Goal: Task Accomplishment & Management: Manage account settings

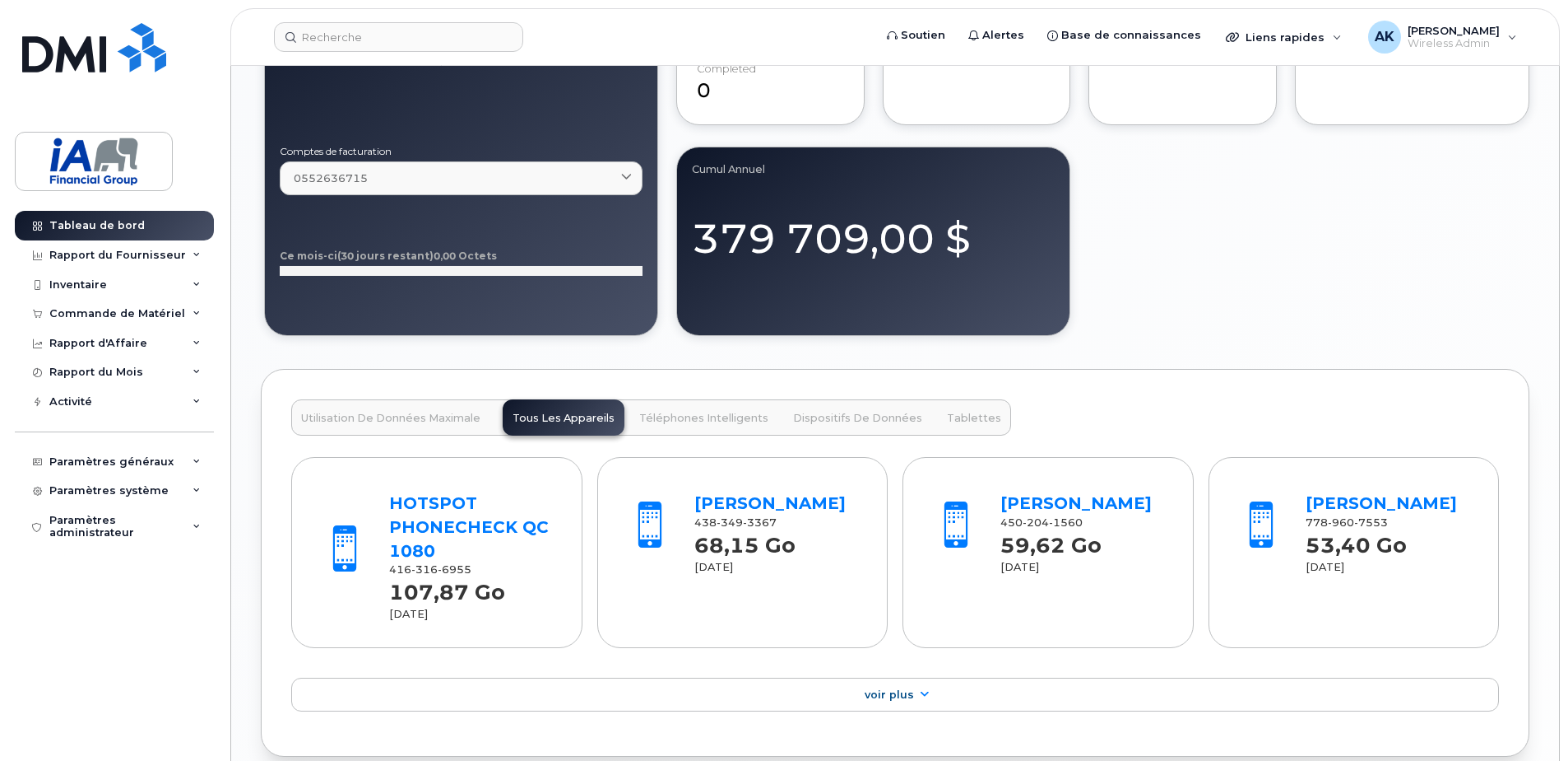
scroll to position [1482, 0]
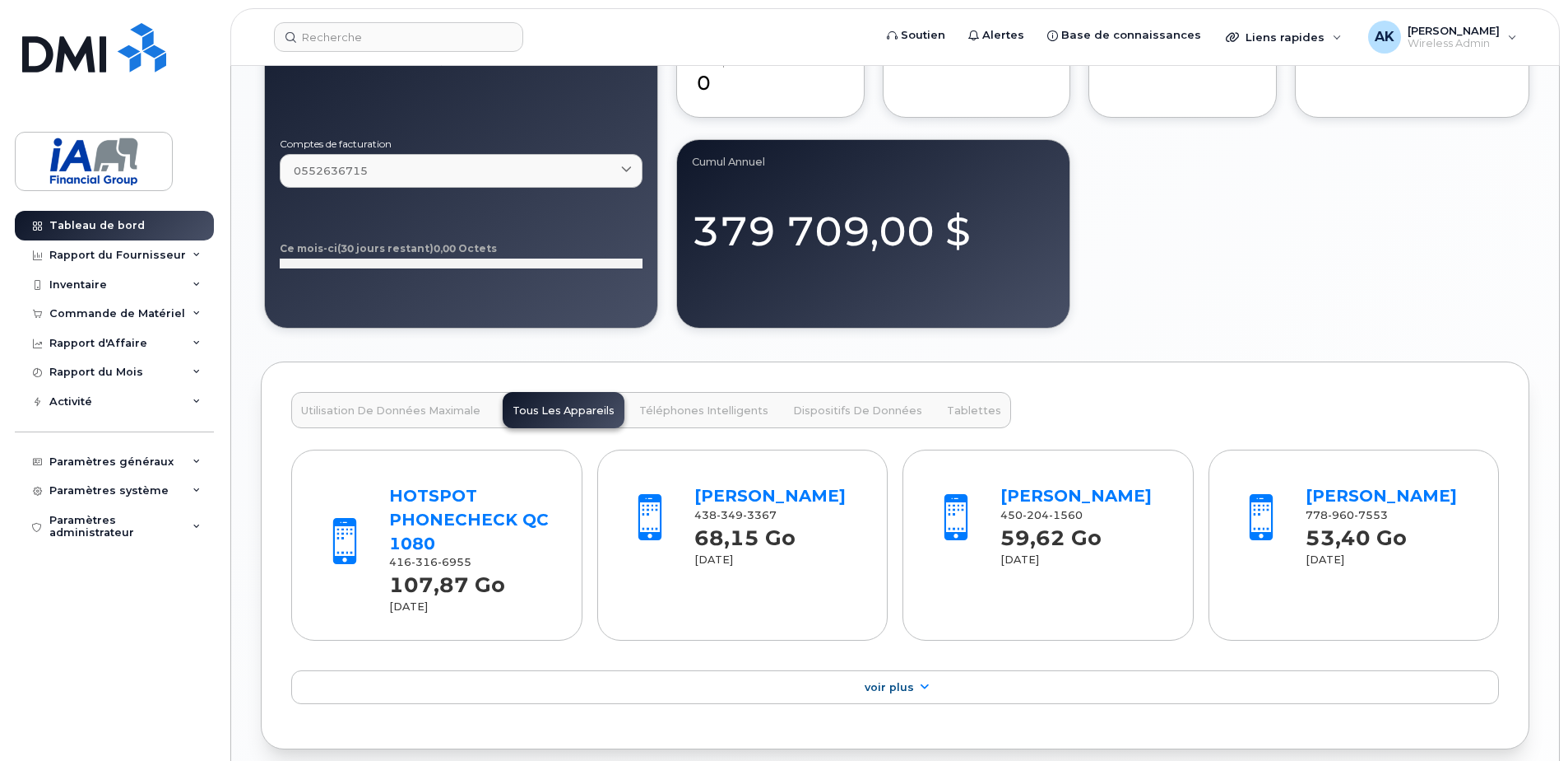
click at [275, 619] on div "Utilisation de Données Maximale Tous les Appareils Téléphones Intelligents Disp…" at bounding box center [895, 555] width 1269 height 388
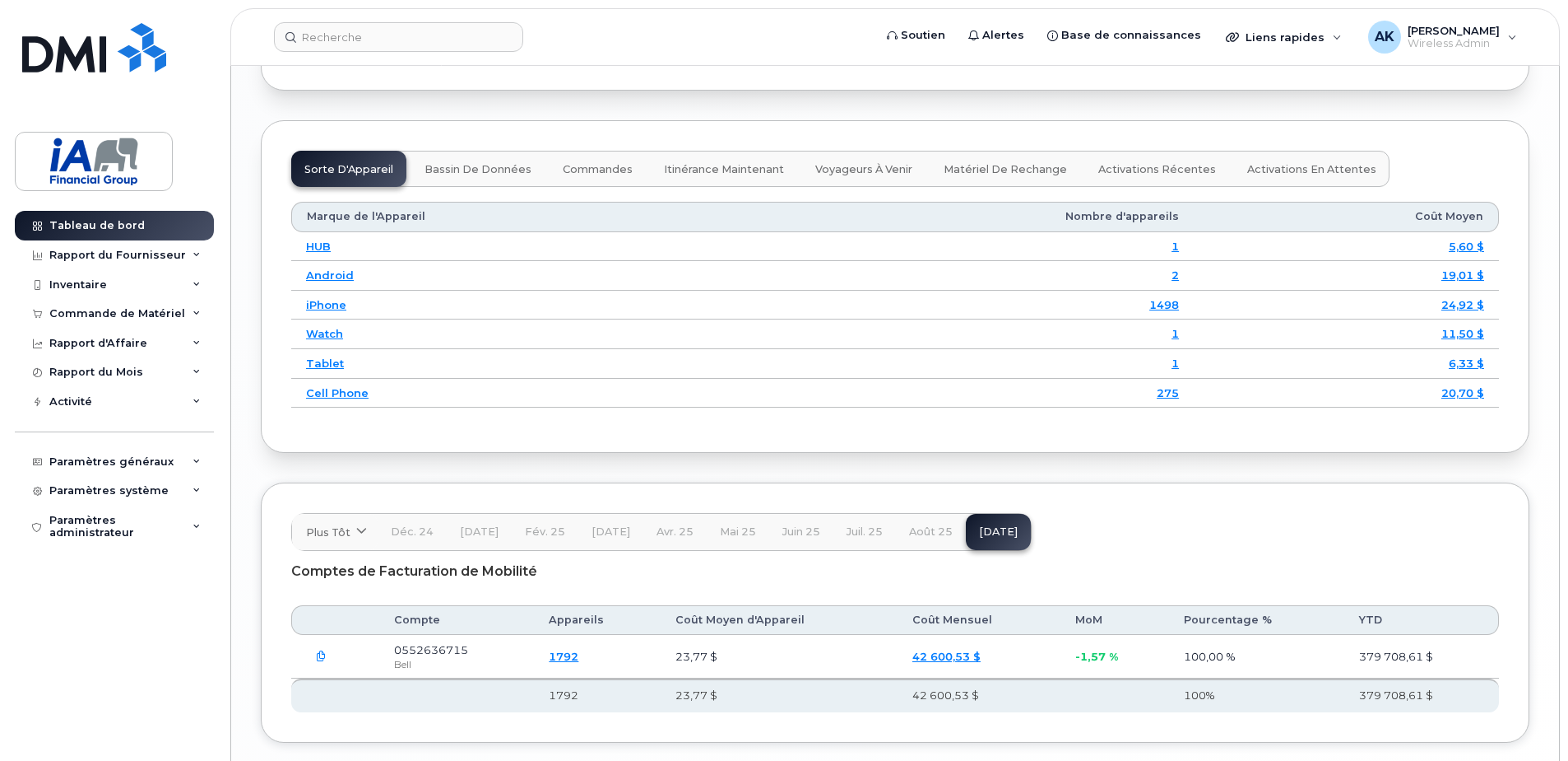
click at [460, 170] on span "Bassin de Données" at bounding box center [478, 170] width 107 height 14
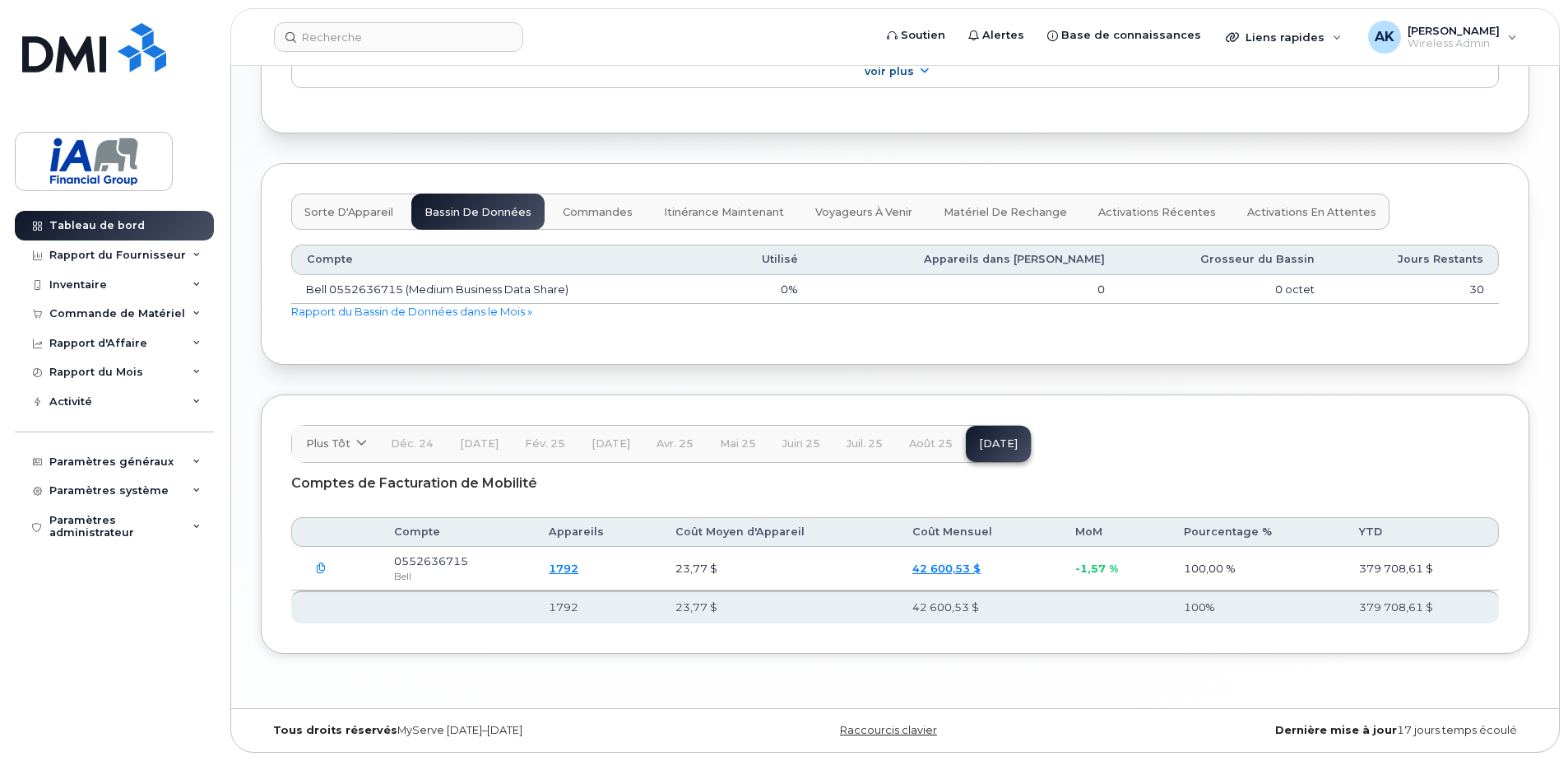
scroll to position [2098, 0]
click at [712, 208] on span "Itinérance Maintenant" at bounding box center [724, 212] width 120 height 14
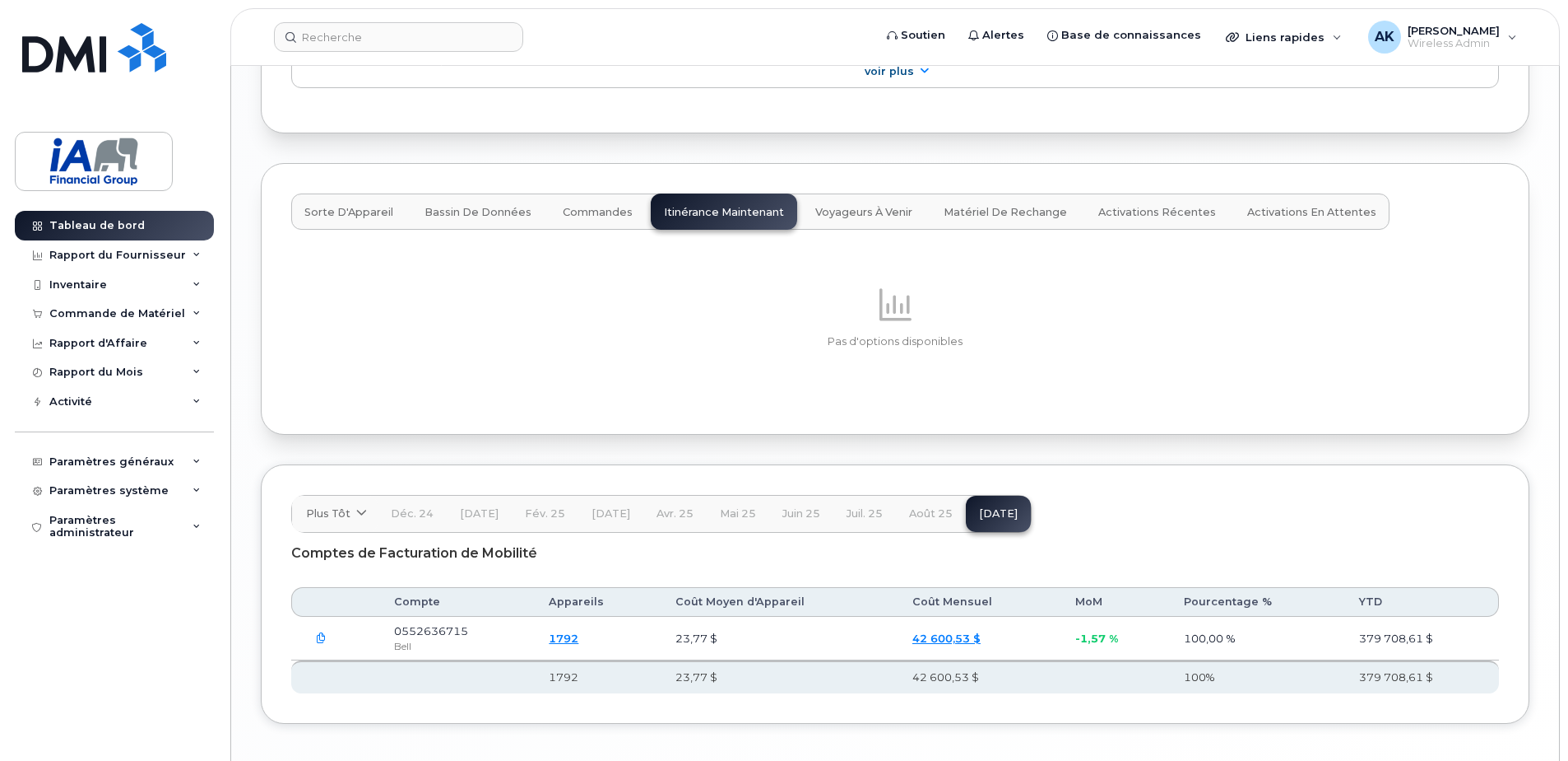
click at [871, 209] on span "Voyageurs à venir" at bounding box center [864, 212] width 97 height 14
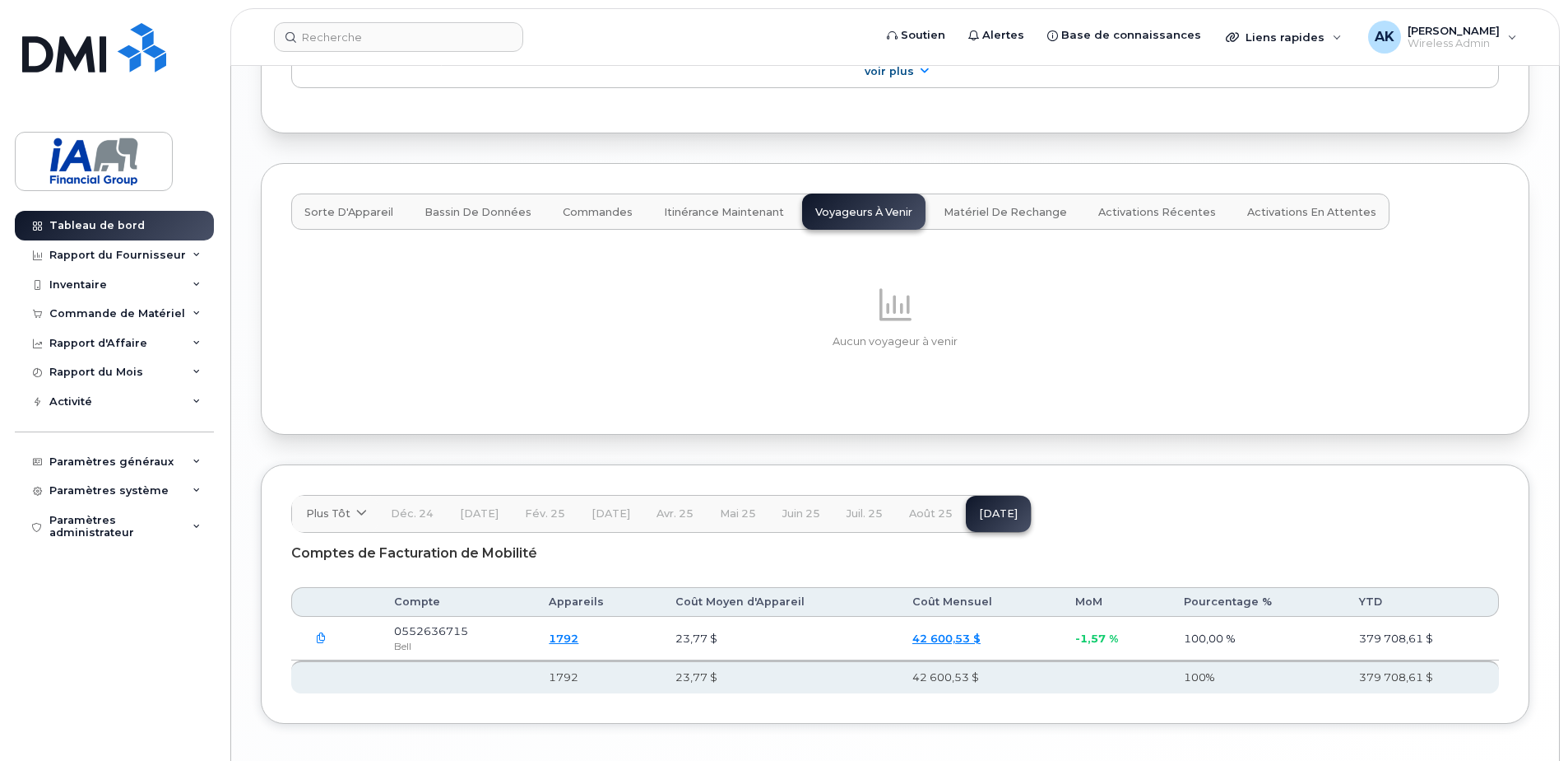
click at [988, 213] on span "Matériel de rechange" at bounding box center [1005, 212] width 123 height 14
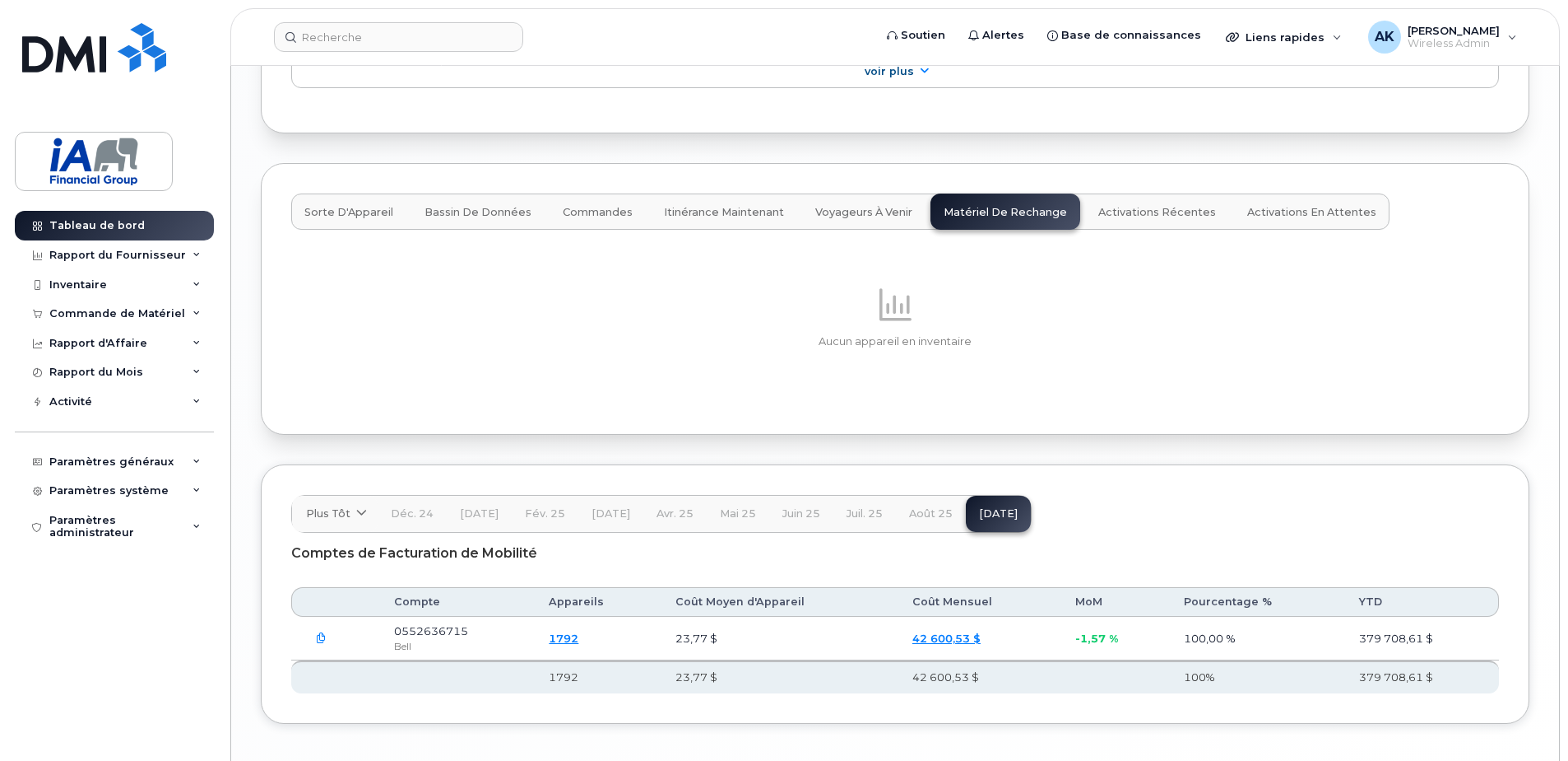
click at [1148, 215] on span "Activations Récentes" at bounding box center [1157, 212] width 118 height 14
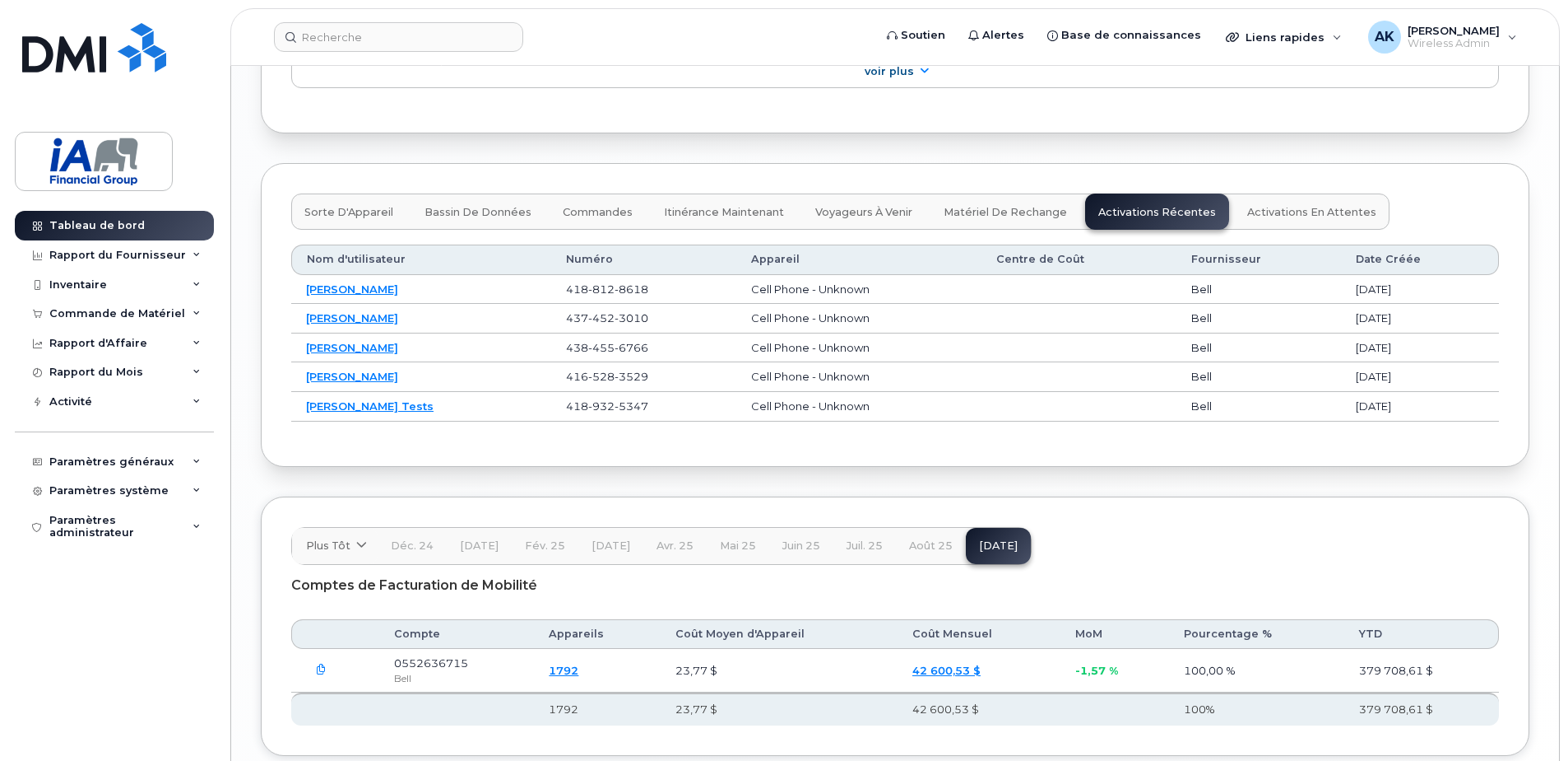
click at [1264, 213] on span "Activations en Attentes" at bounding box center [1311, 212] width 129 height 14
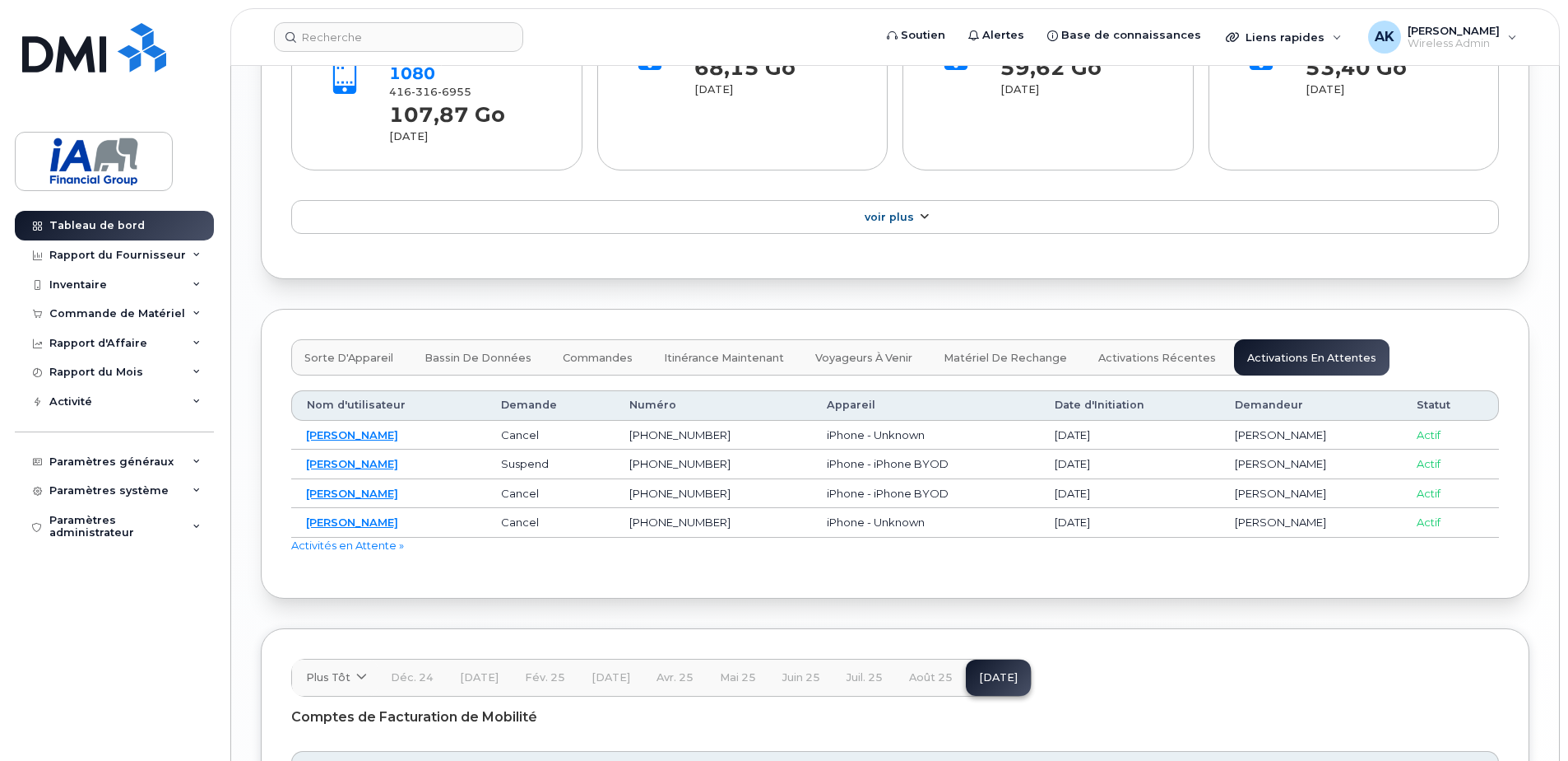
scroll to position [1933, 0]
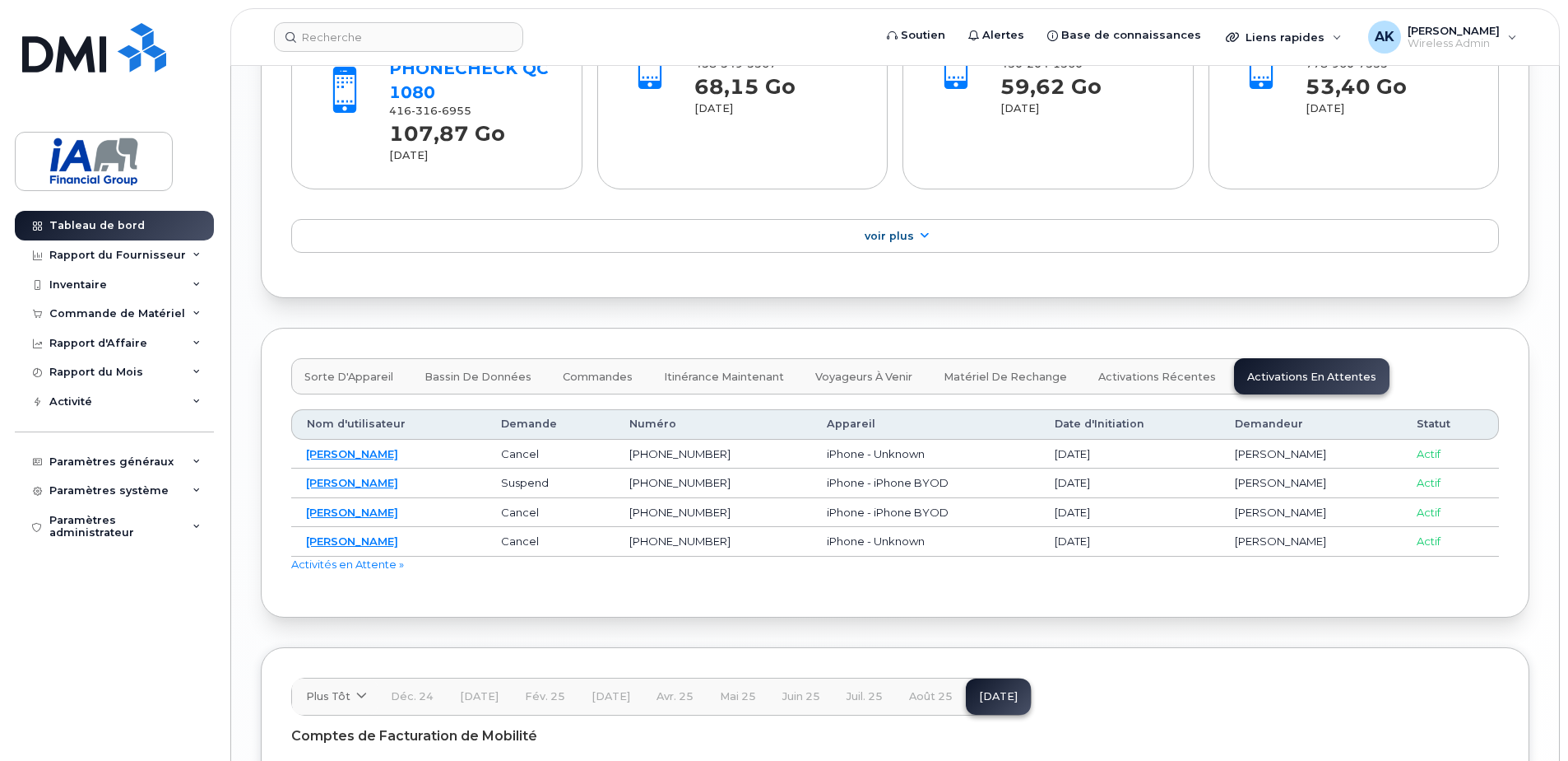
click at [350, 379] on span "Sorte d'Appareil" at bounding box center [349, 377] width 89 height 14
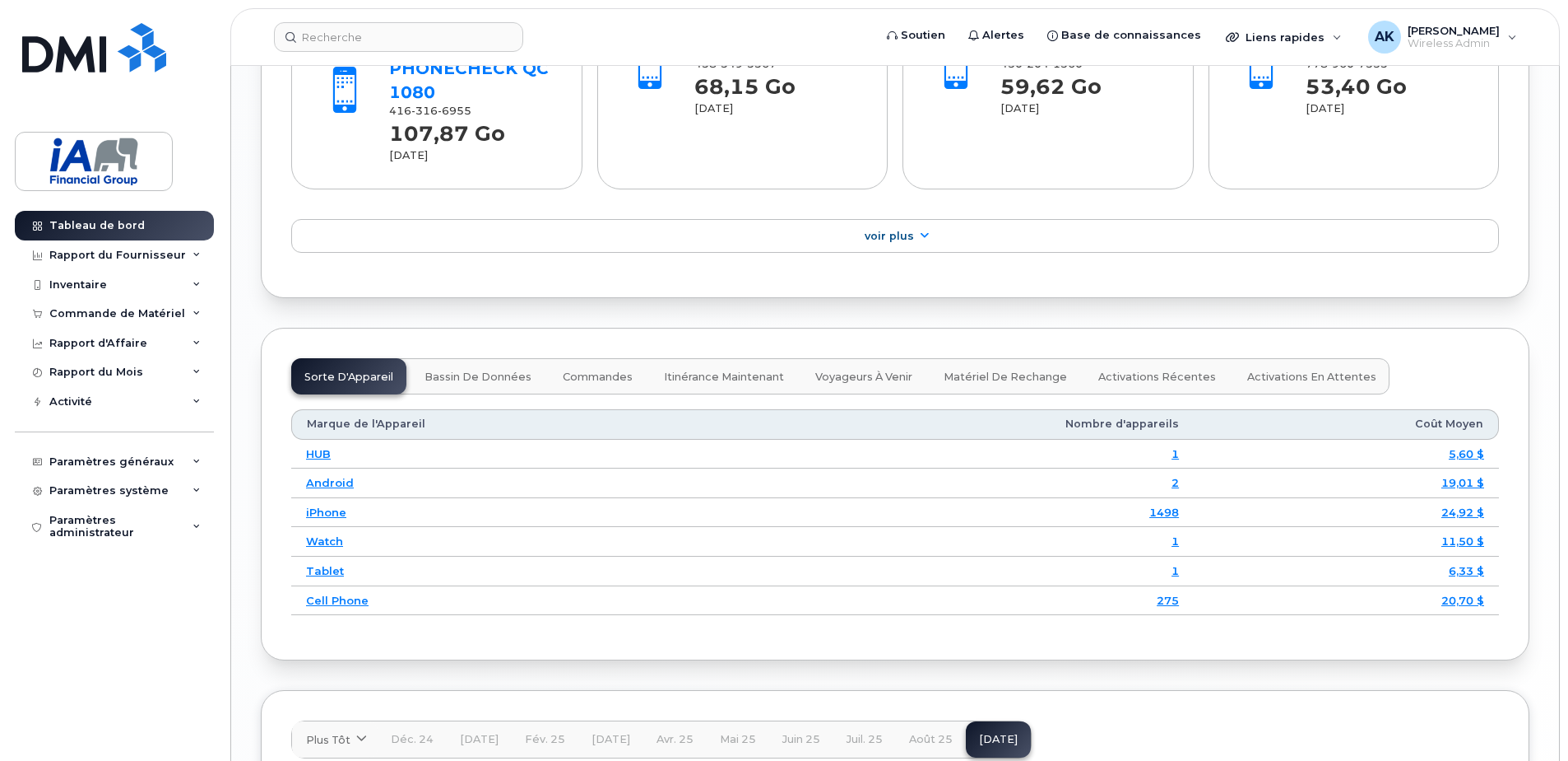
click at [1270, 390] on button "Activations en Attentes" at bounding box center [1312, 376] width 156 height 36
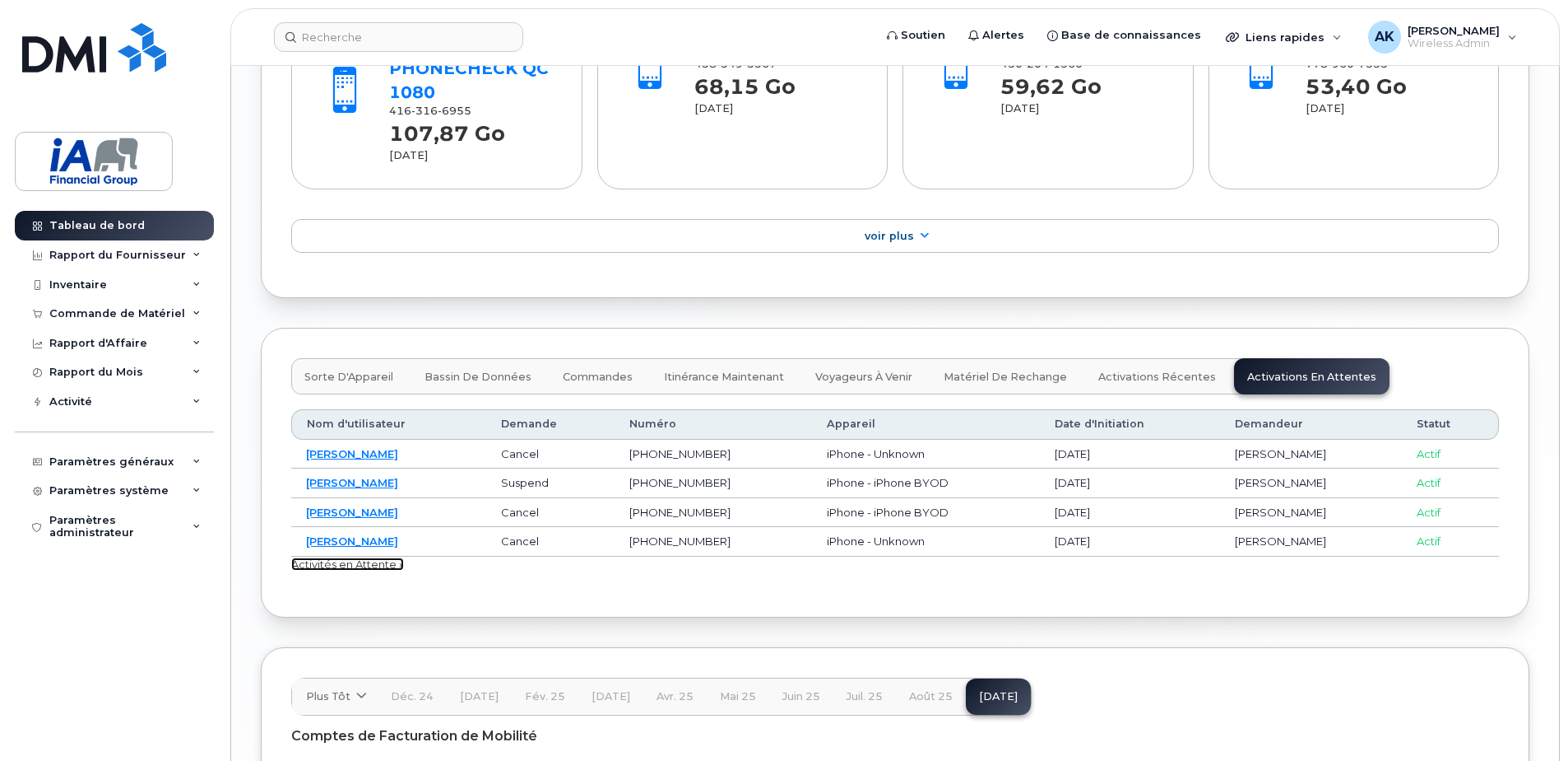
click at [353, 564] on link "Activités en Attente »" at bounding box center [347, 564] width 113 height 14
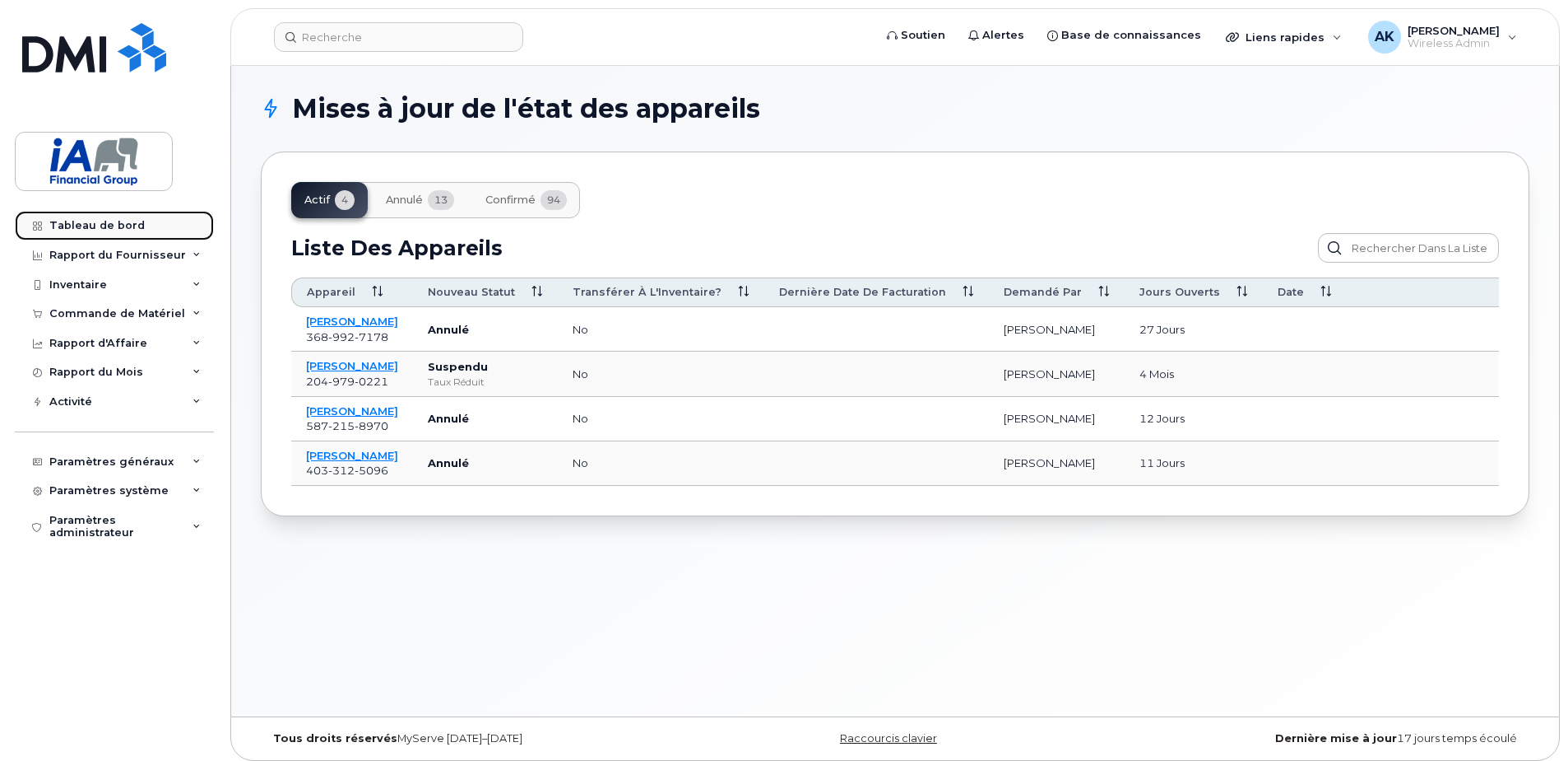
click at [100, 226] on div "Tableau de bord" at bounding box center [97, 225] width 96 height 14
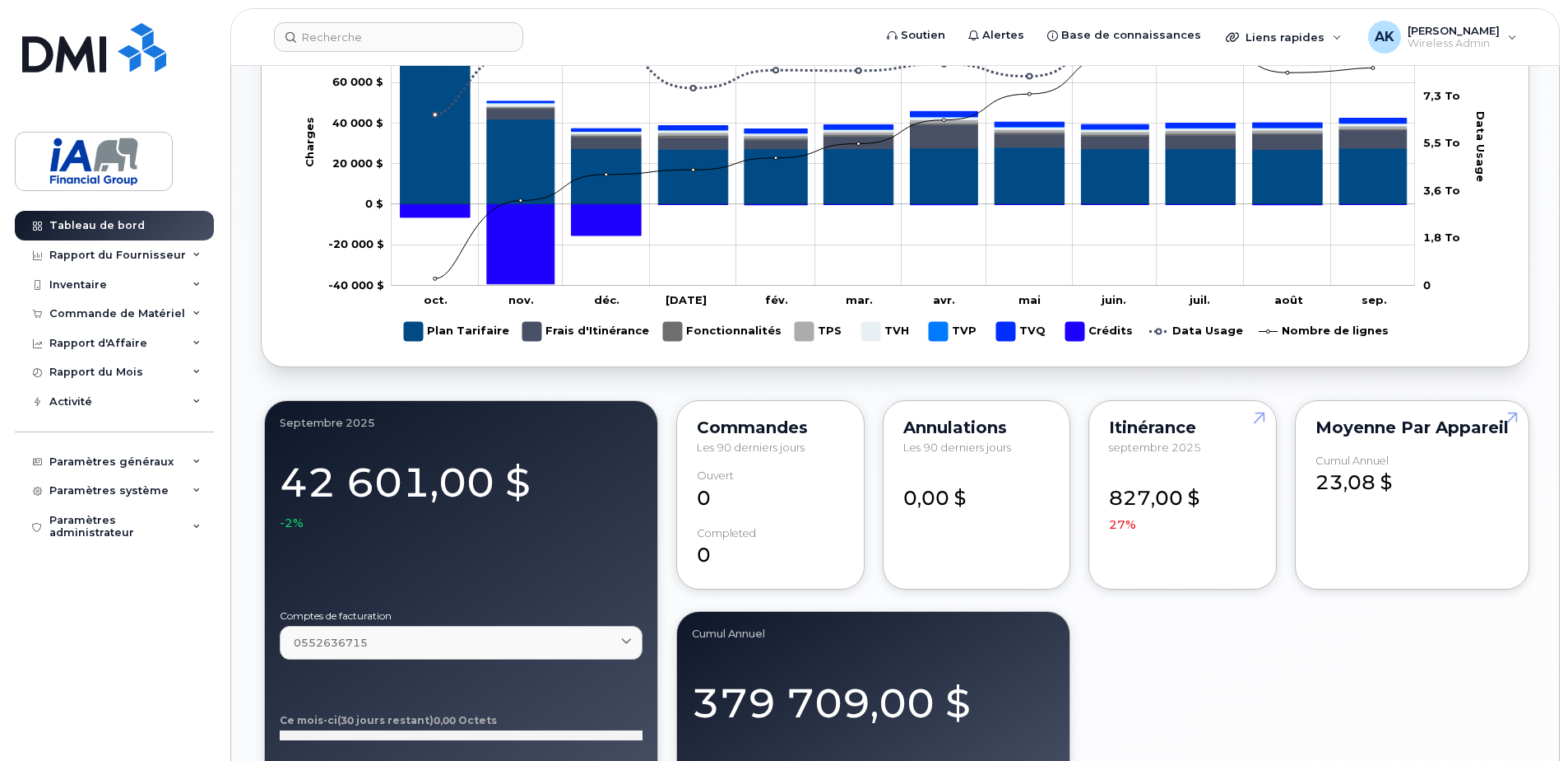
scroll to position [1399, 0]
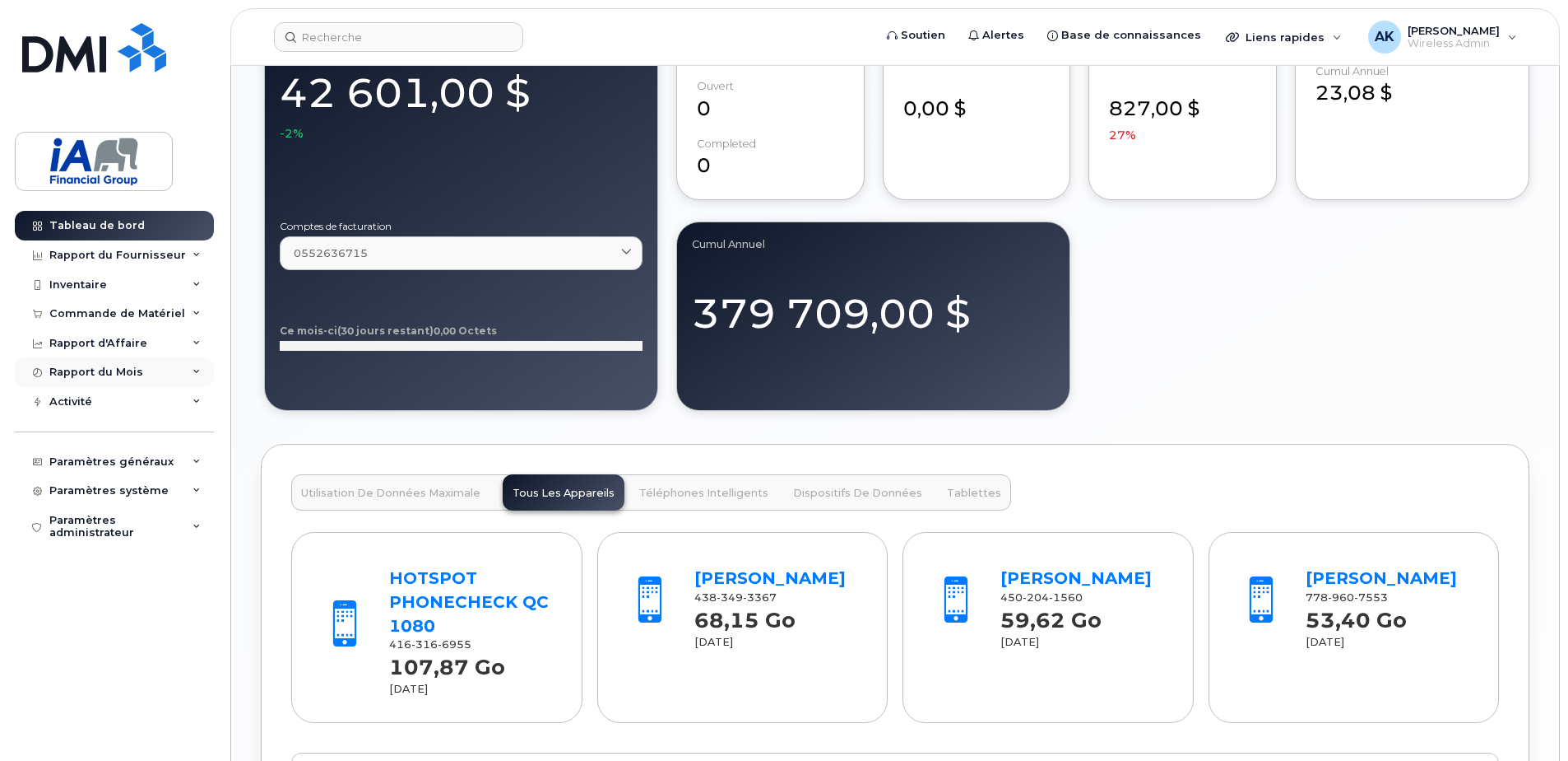
click at [91, 371] on div "Rapport du Mois" at bounding box center [96, 371] width 94 height 14
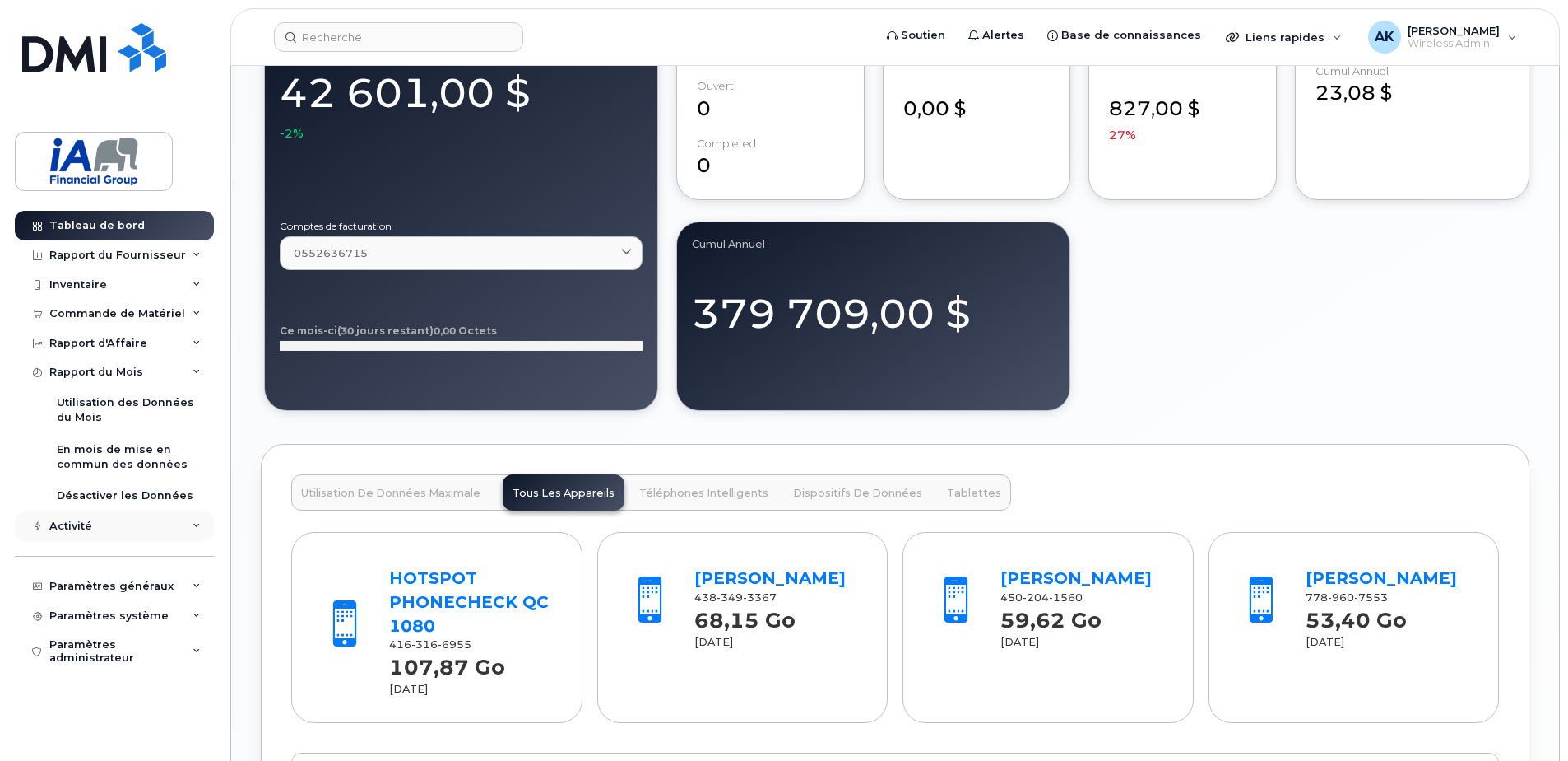
click at [70, 526] on div "Activité" at bounding box center [70, 526] width 42 height 14
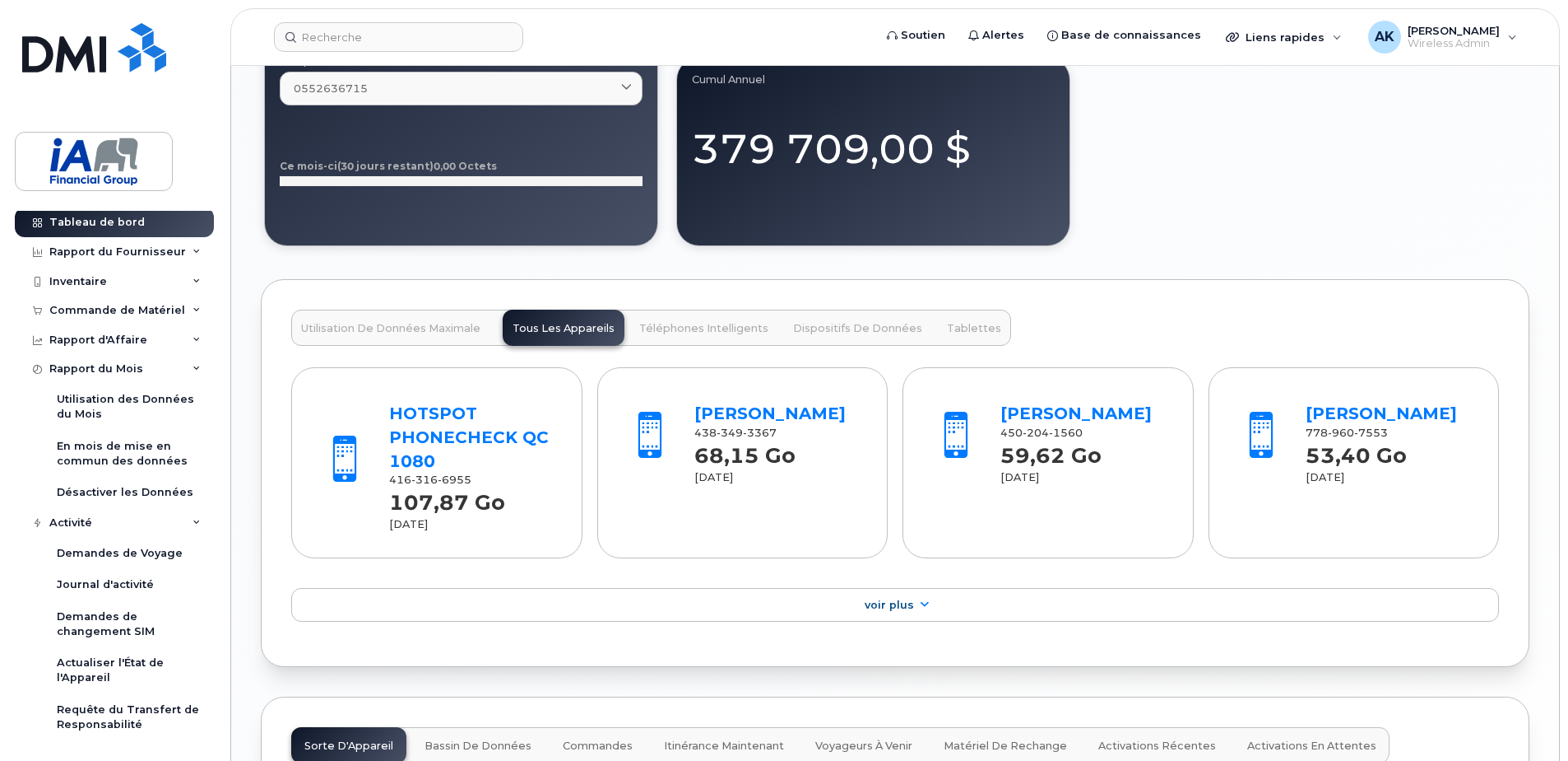
scroll to position [0, 0]
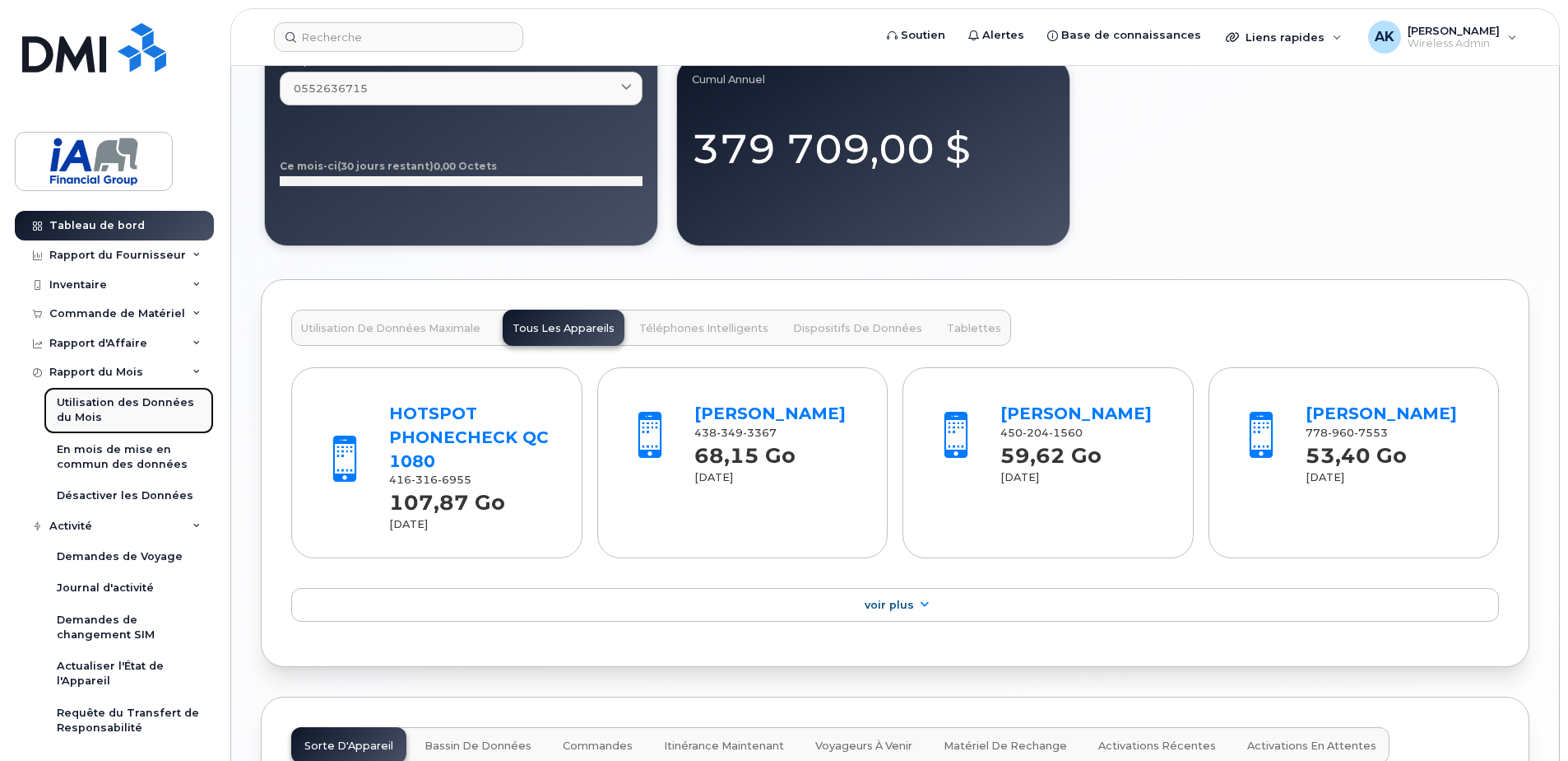
click at [90, 393] on link "Utilisation des Données du Mois" at bounding box center [128, 410] width 170 height 47
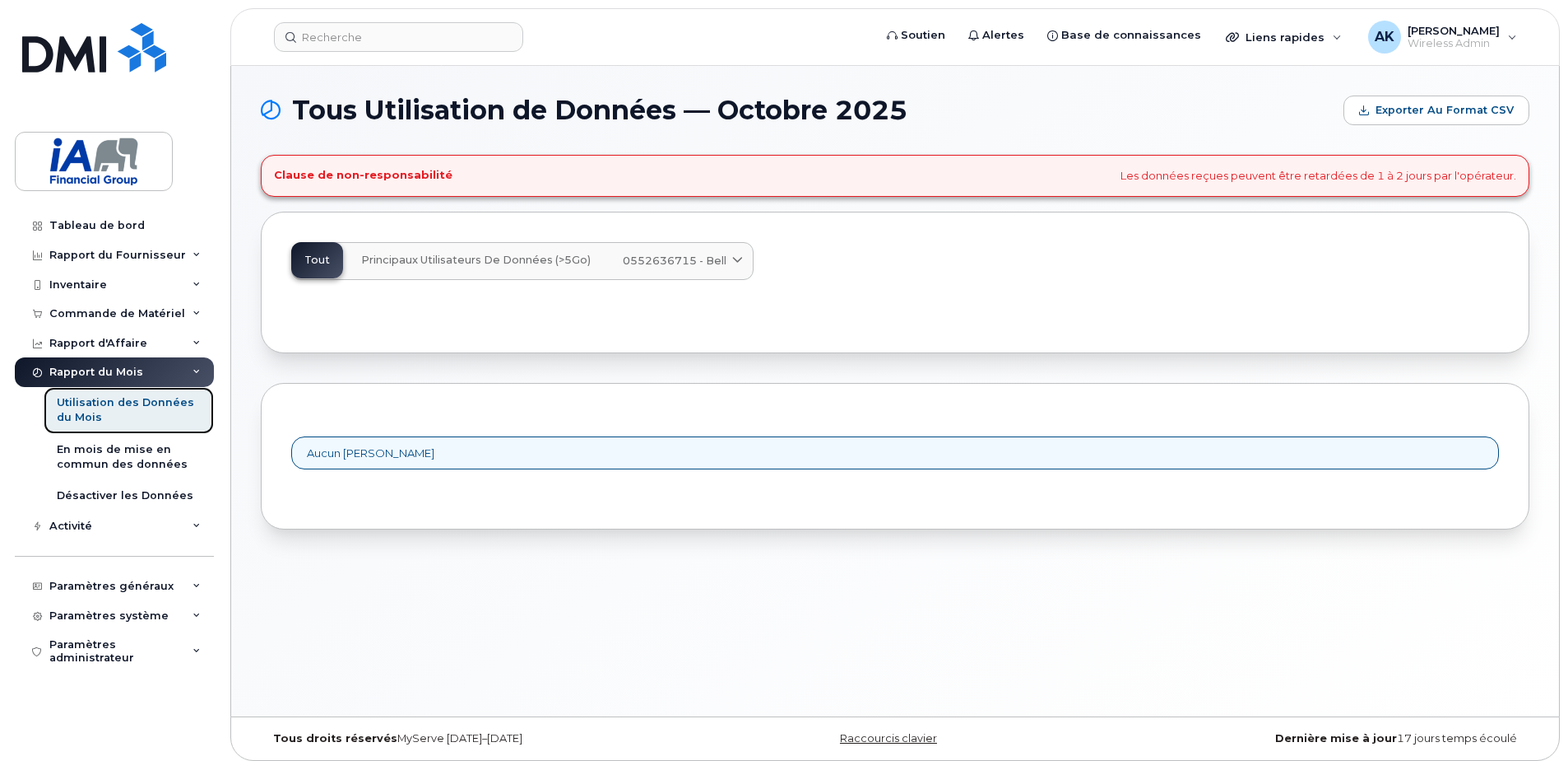
click at [90, 406] on div "Utilisation des Données du Mois" at bounding box center [129, 410] width 144 height 31
click at [88, 463] on div "En mois de mise en commun des données" at bounding box center [129, 457] width 144 height 31
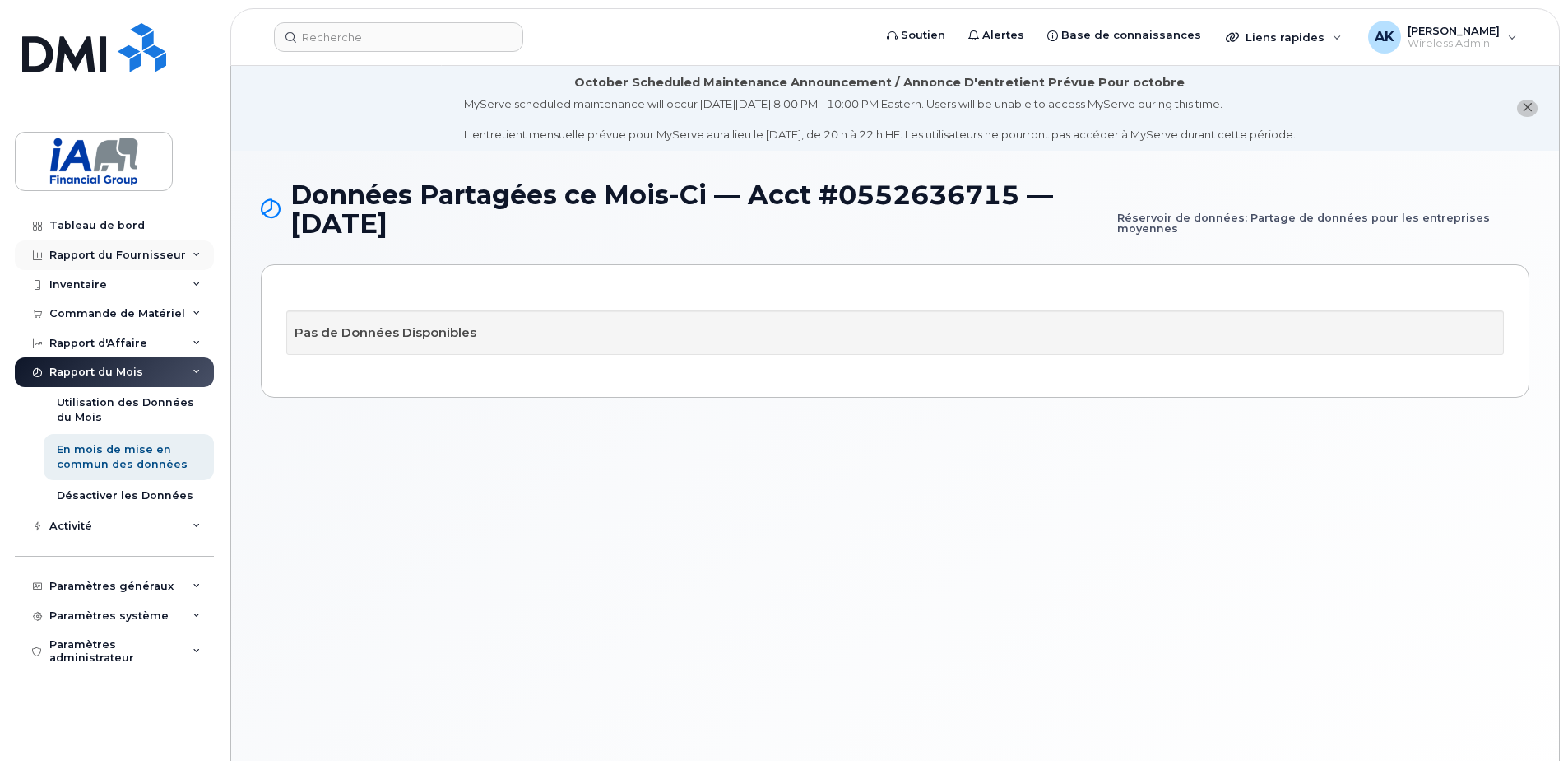
click at [98, 260] on div "Rapport du Fournisseur" at bounding box center [118, 255] width 137 height 14
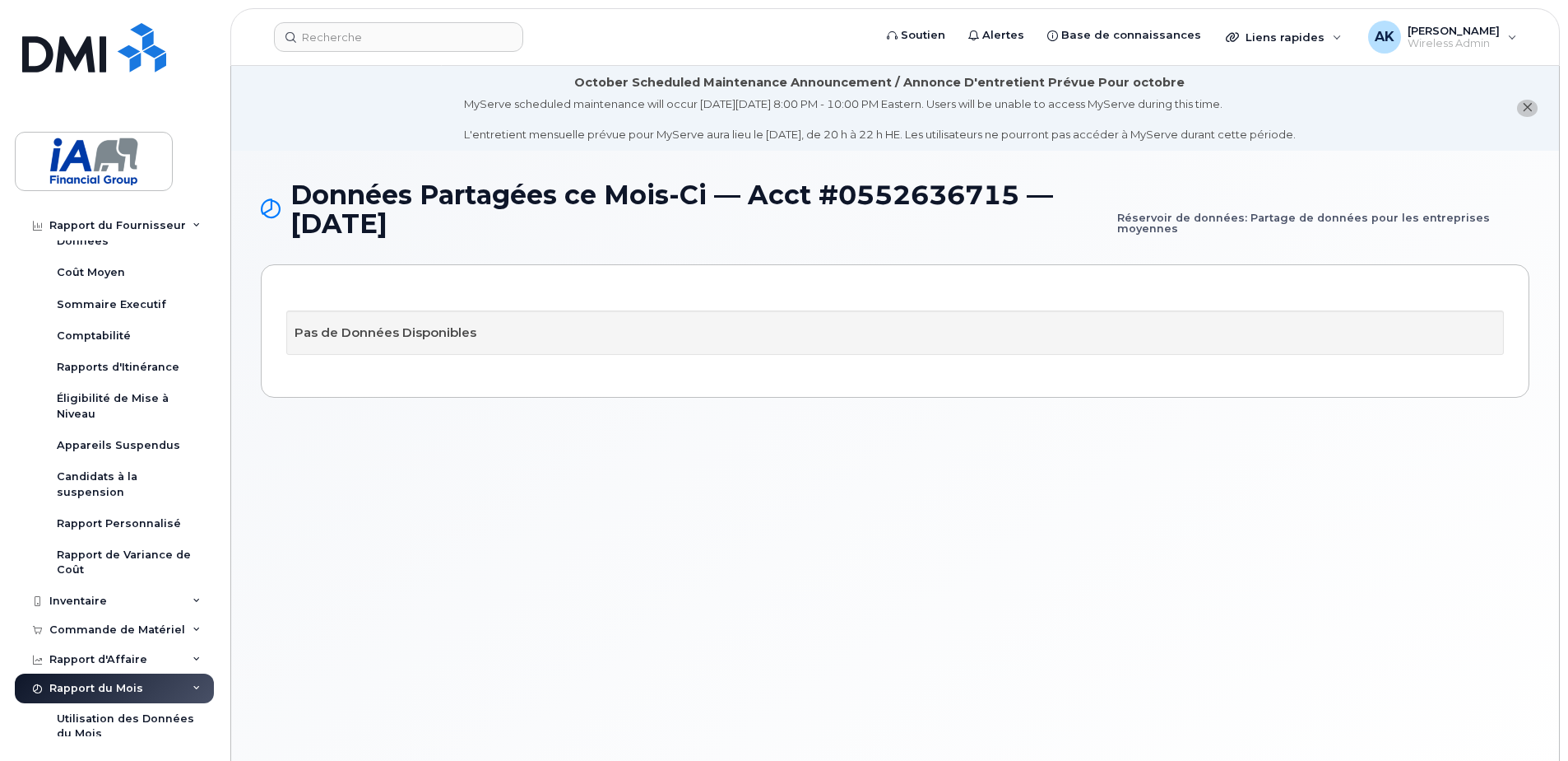
scroll to position [159, 0]
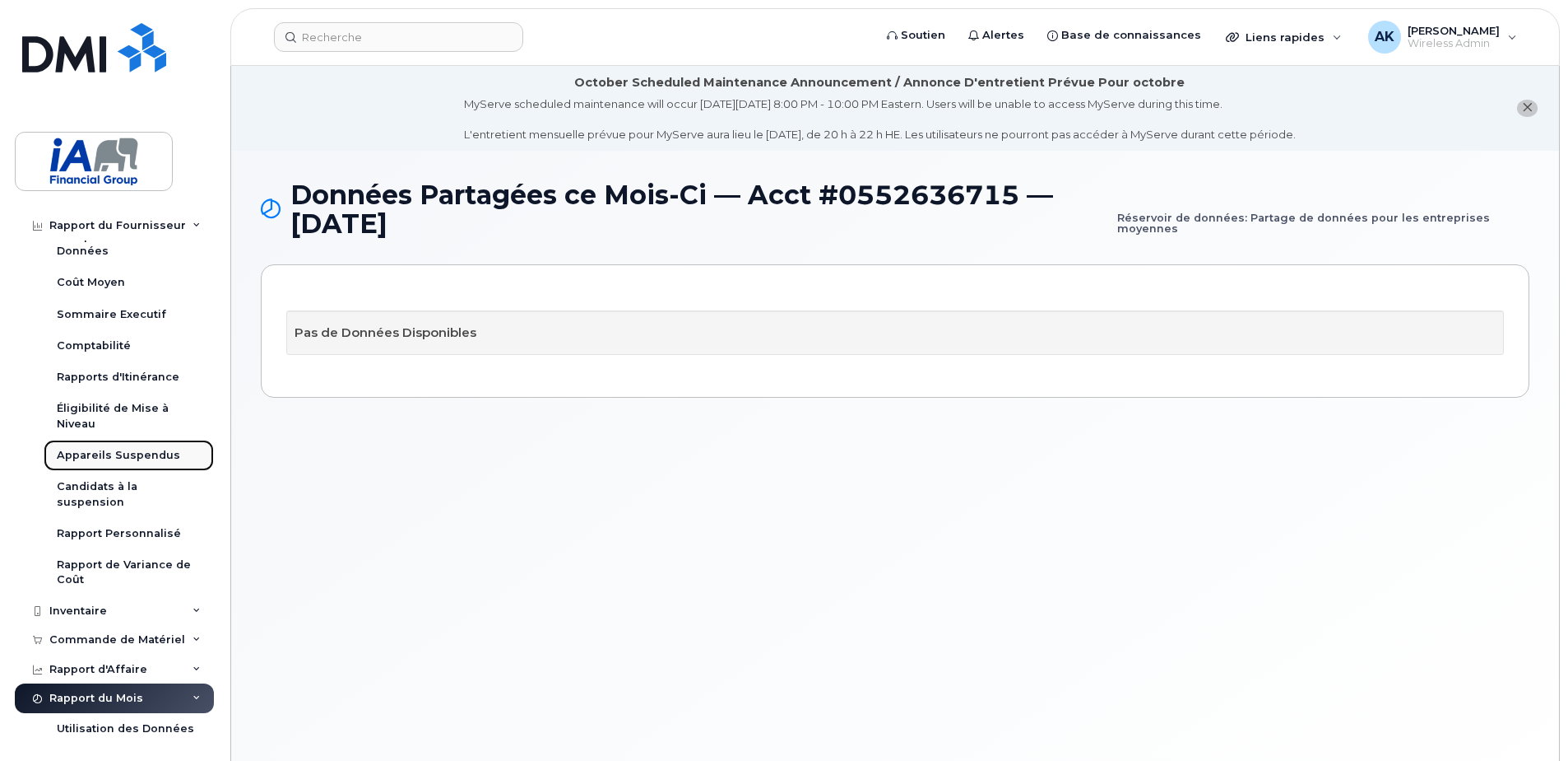
click at [117, 451] on div "Appareils Suspendus" at bounding box center [118, 455] width 123 height 14
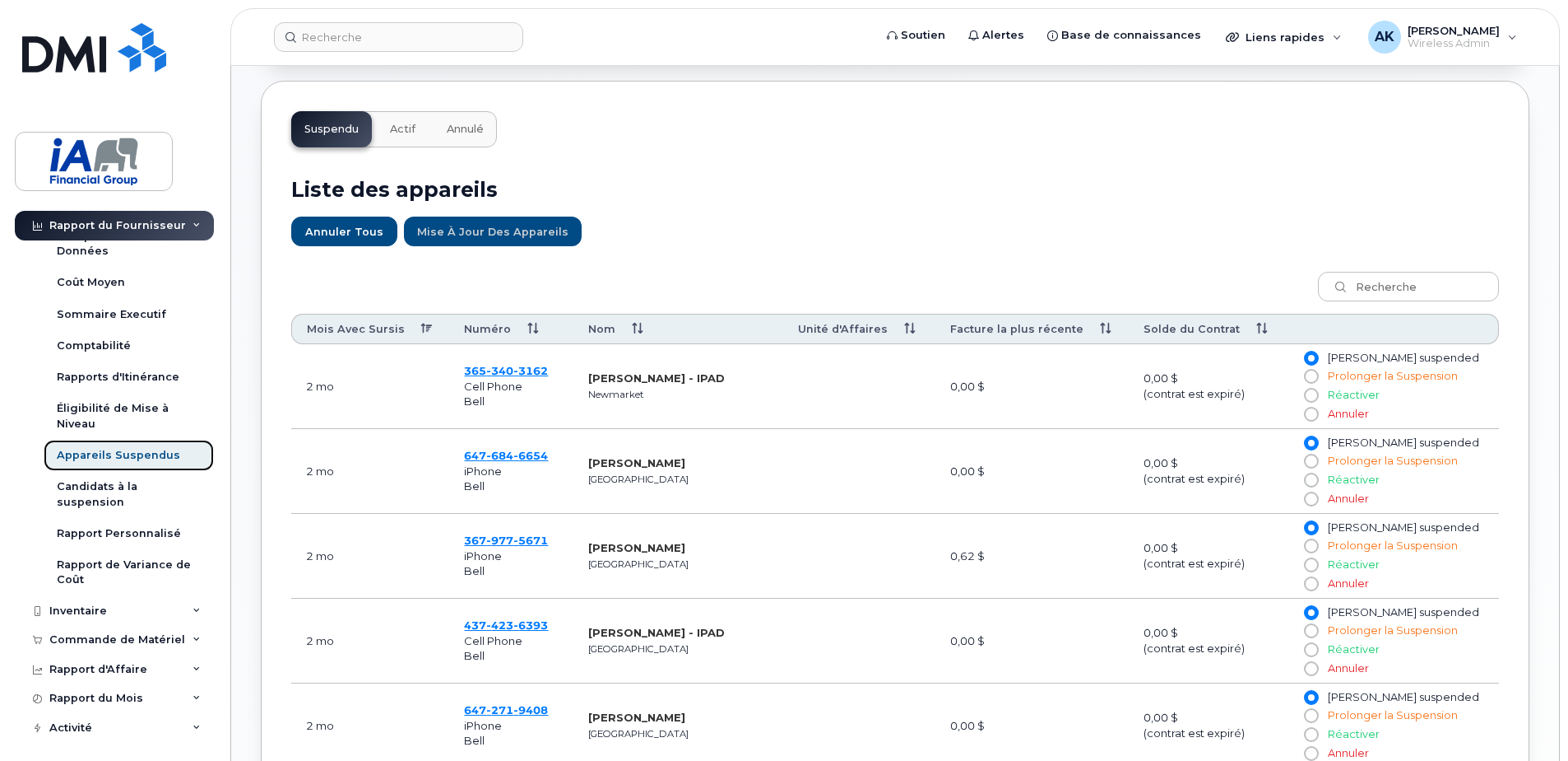
scroll to position [494, 0]
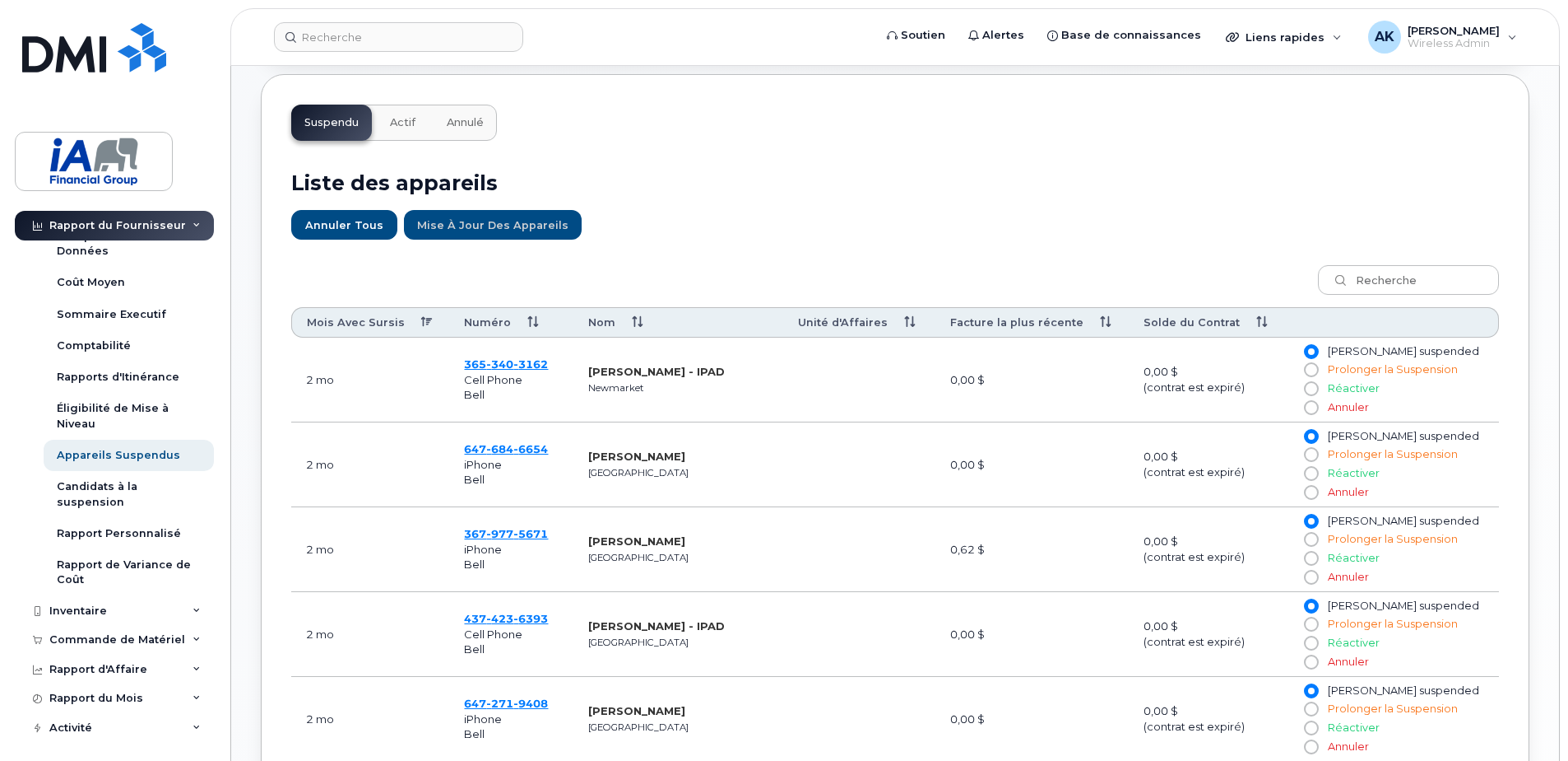
click at [396, 129] on span "Actif" at bounding box center [403, 123] width 25 height 14
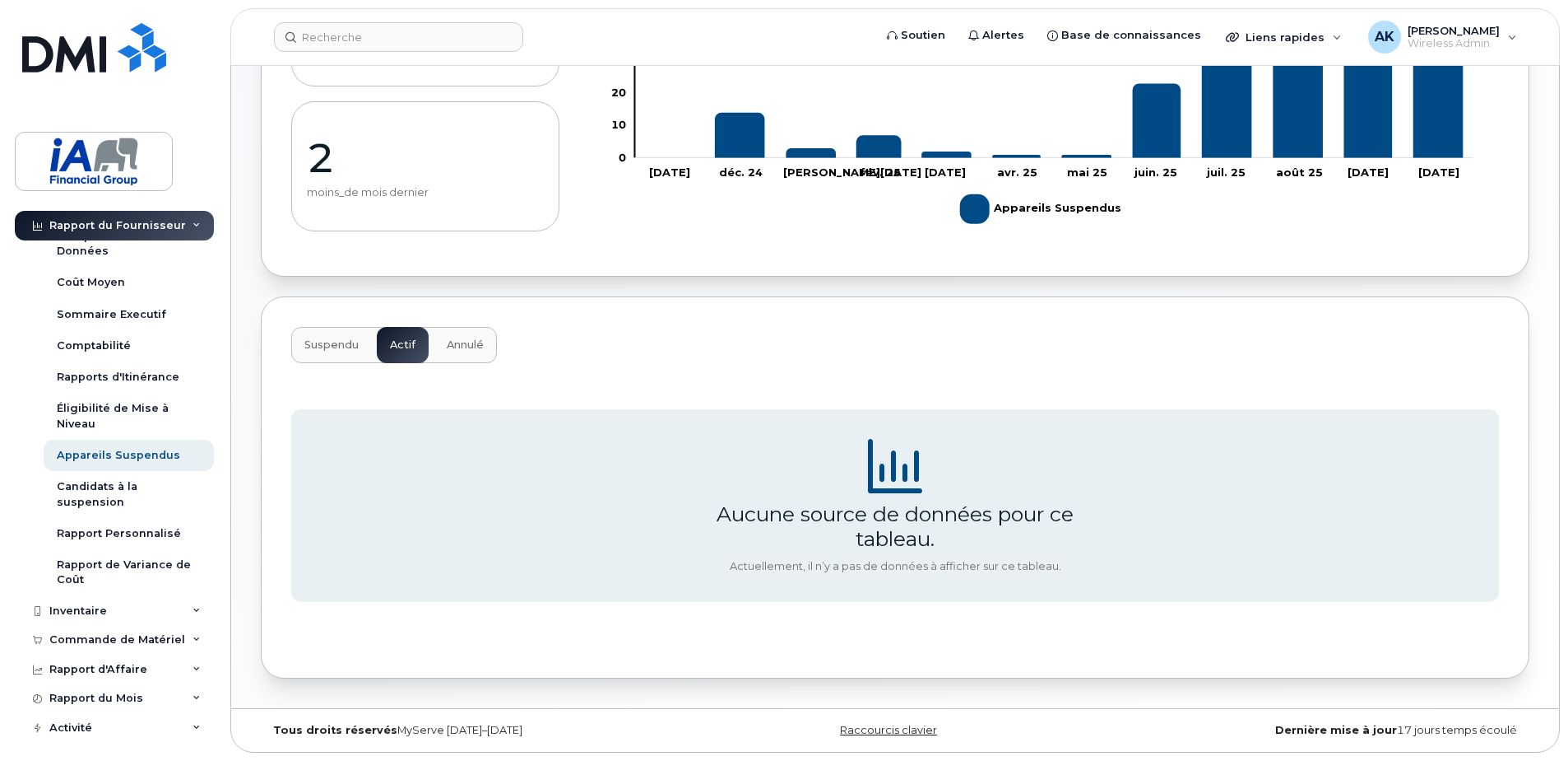
scroll to position [304, 0]
click at [449, 343] on span "Annulé" at bounding box center [465, 344] width 37 height 14
click at [340, 346] on span "Suspendu" at bounding box center [332, 344] width 54 height 14
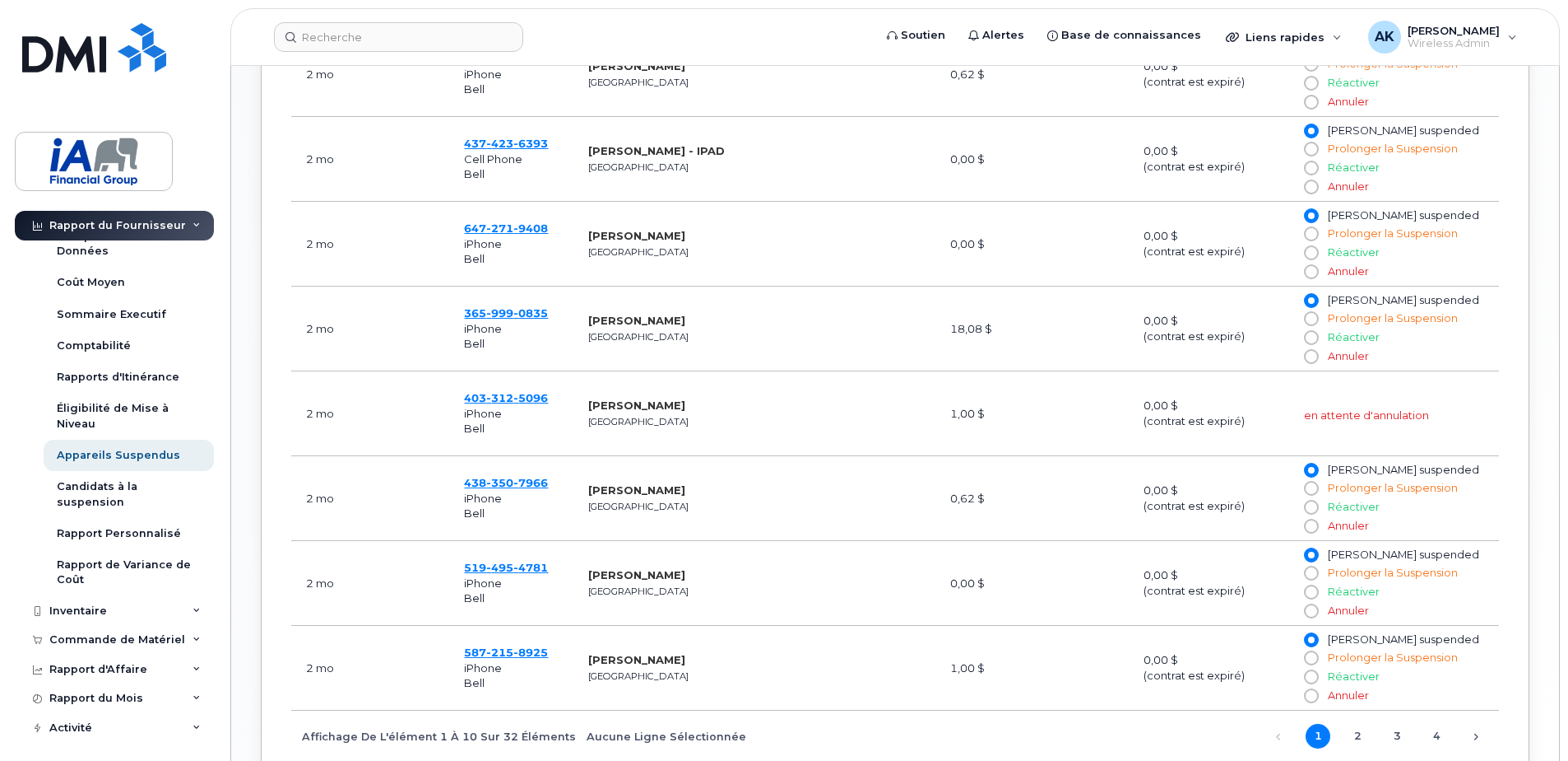
scroll to position [1182, 0]
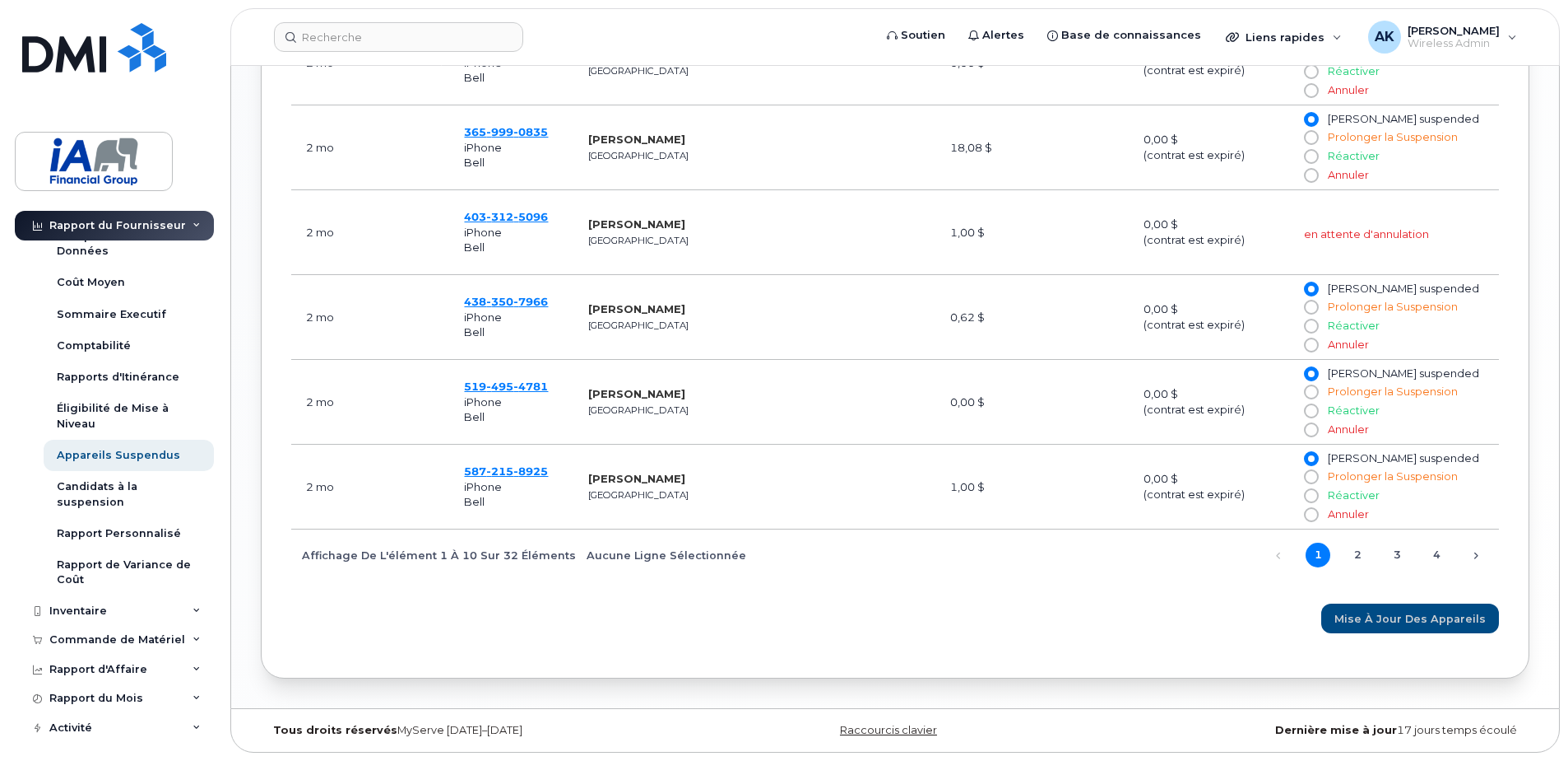
click at [1372, 556] on span "1 2 3 4" at bounding box center [1370, 554] width 158 height 14
click at [1366, 561] on link "2" at bounding box center [1357, 555] width 24 height 24
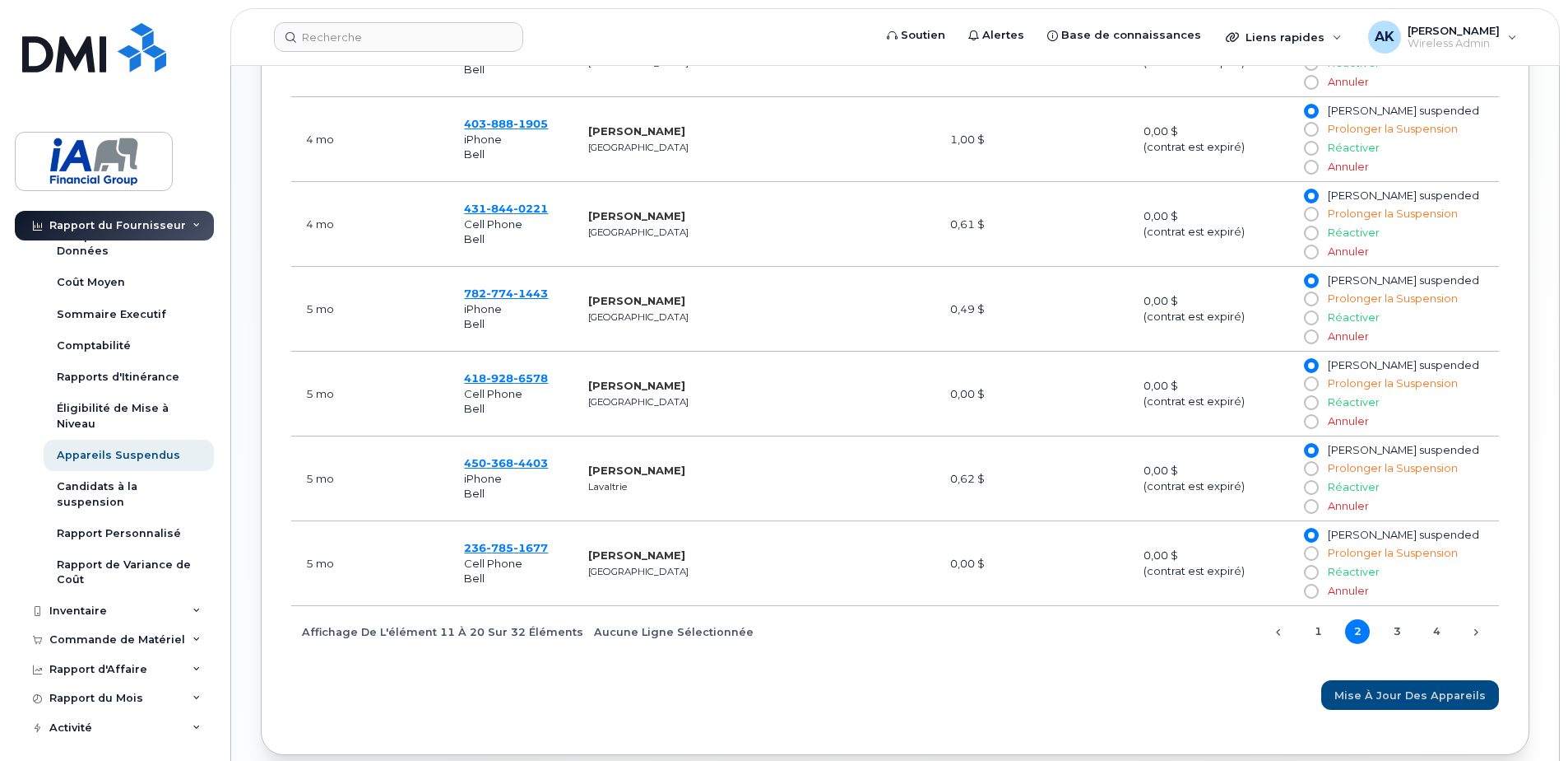
scroll to position [1100, 0]
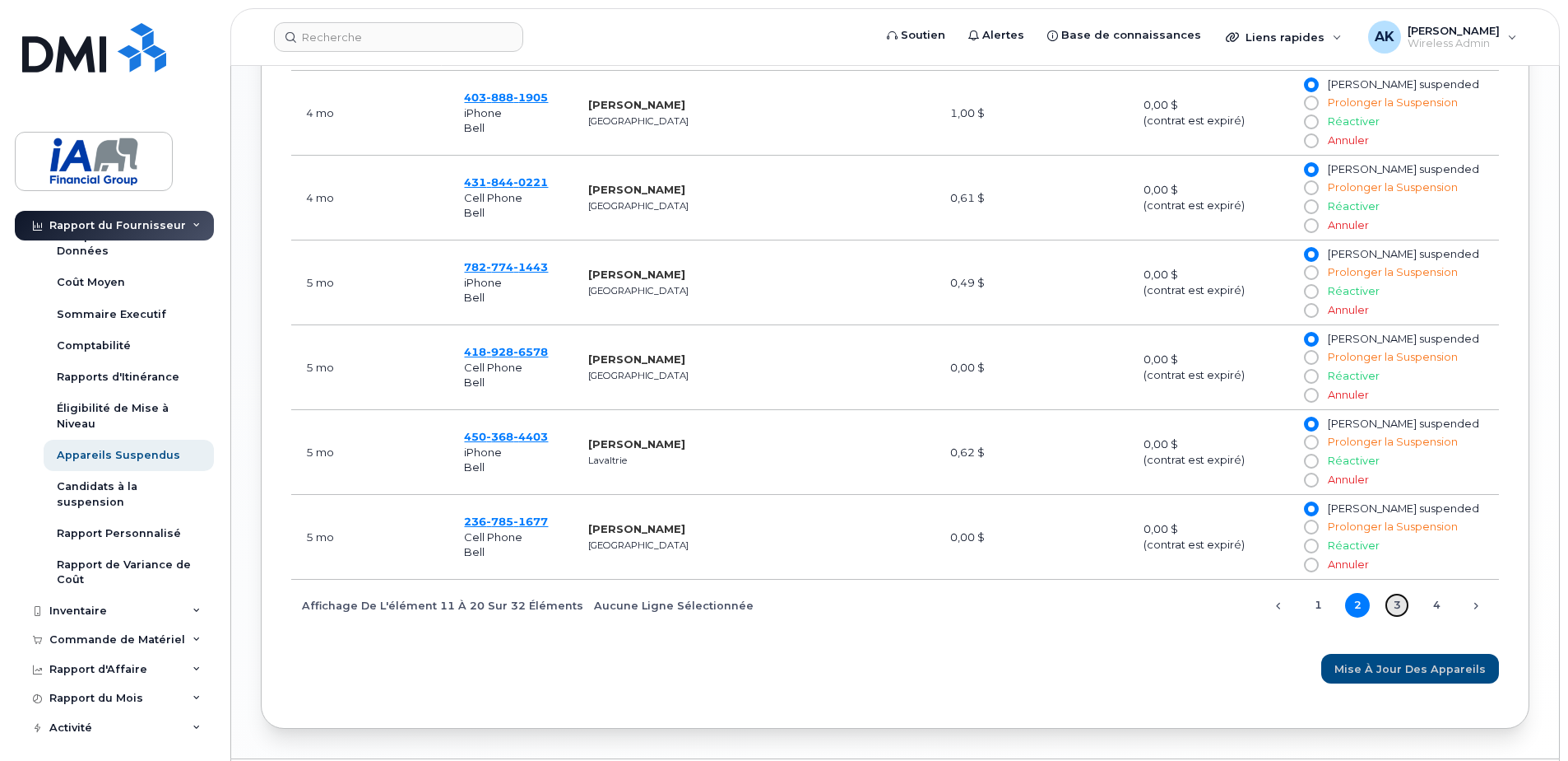
click at [1392, 618] on link "3" at bounding box center [1397, 604] width 24 height 24
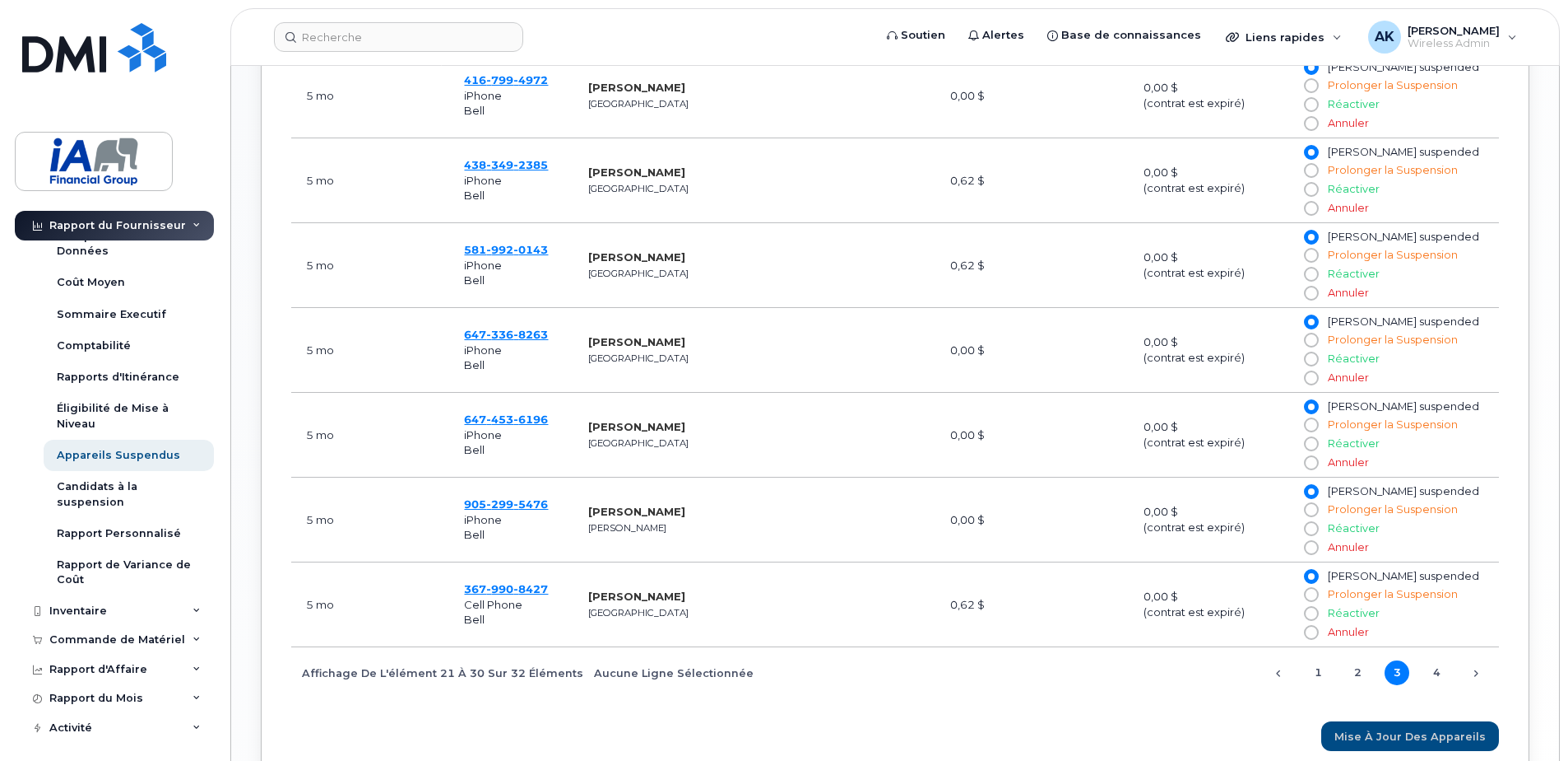
scroll to position [1182, 0]
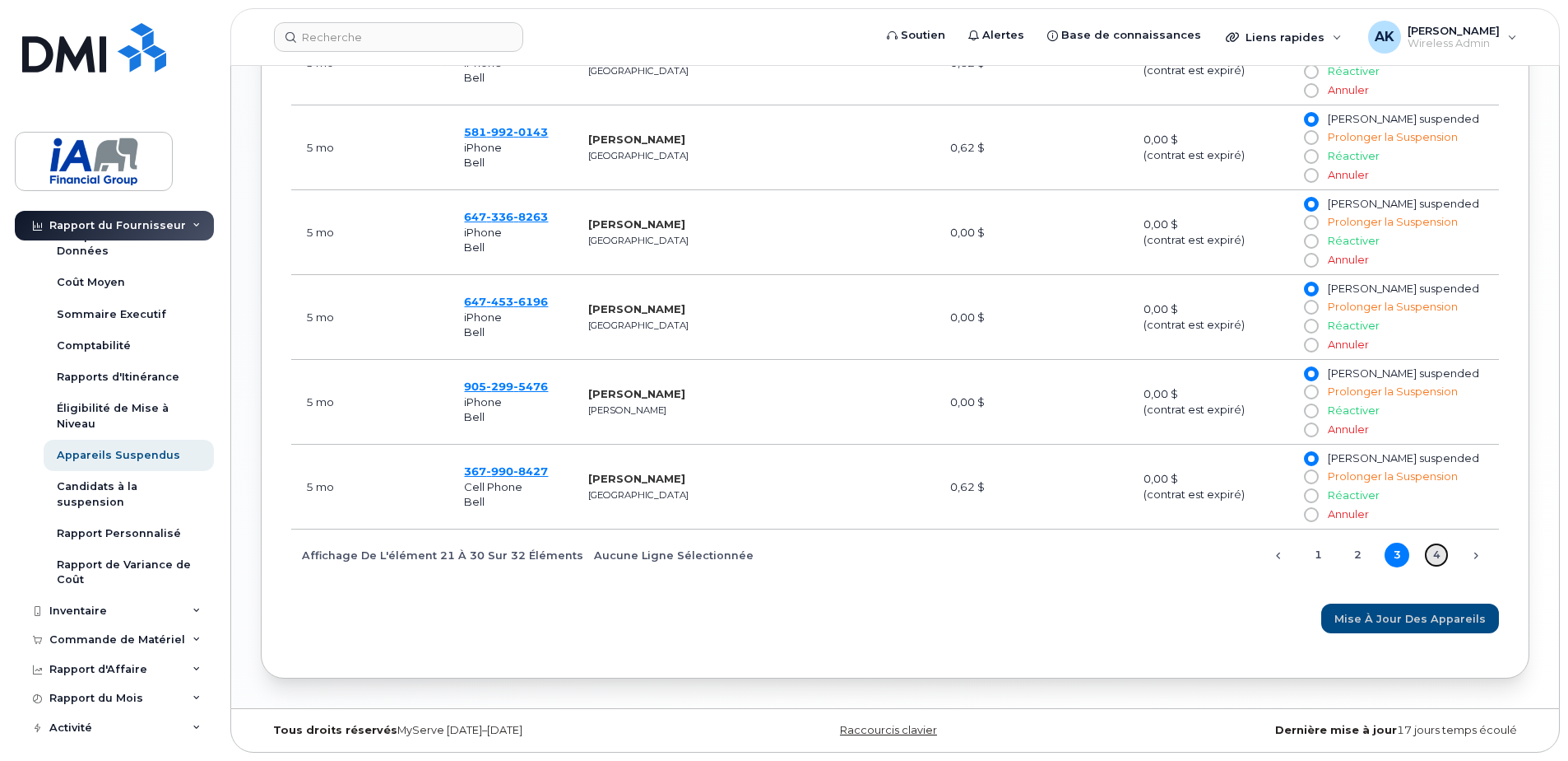
click at [1426, 553] on link "4" at bounding box center [1436, 555] width 24 height 24
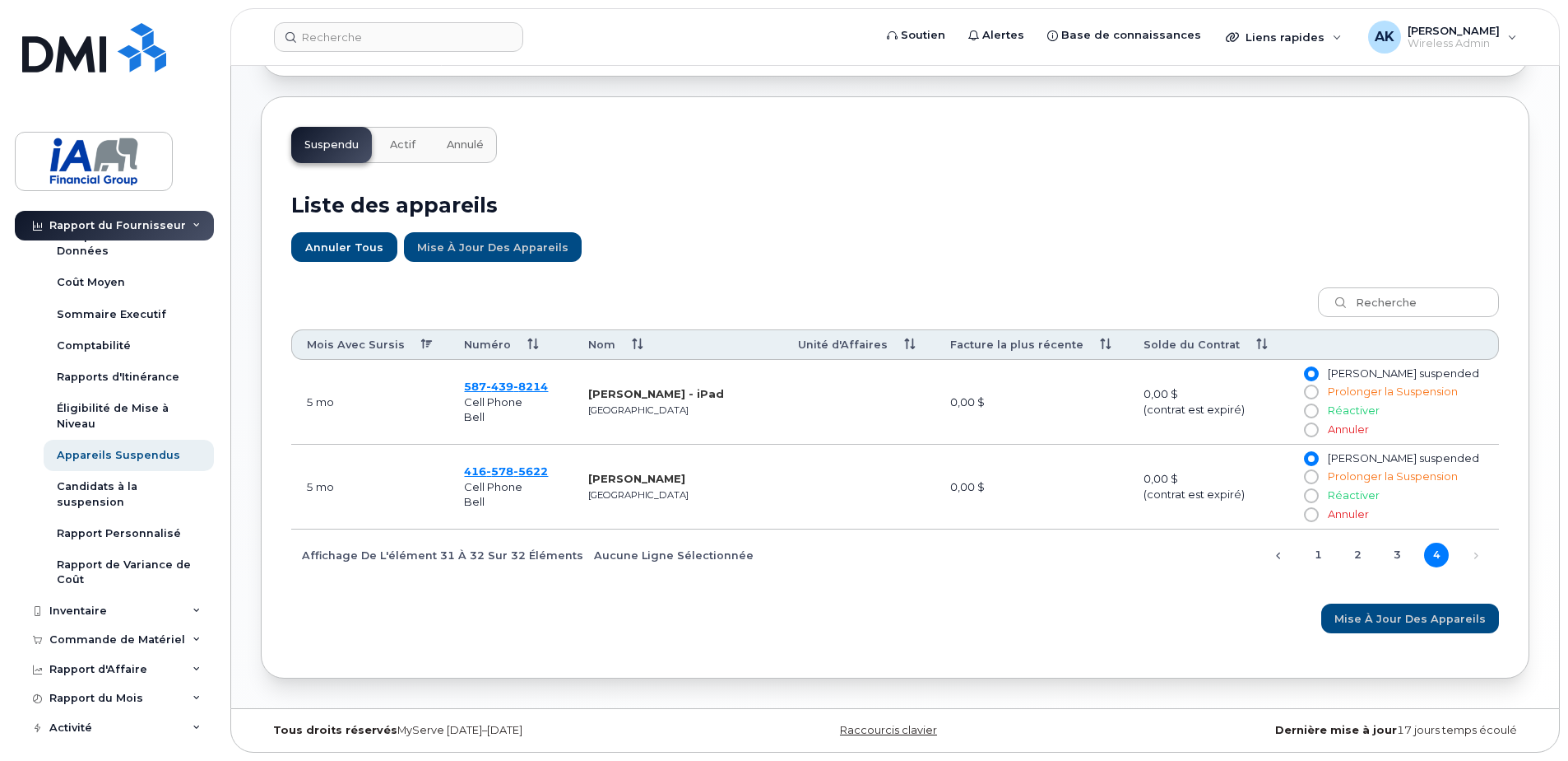
scroll to position [504, 0]
click at [1393, 559] on link "3" at bounding box center [1397, 555] width 24 height 24
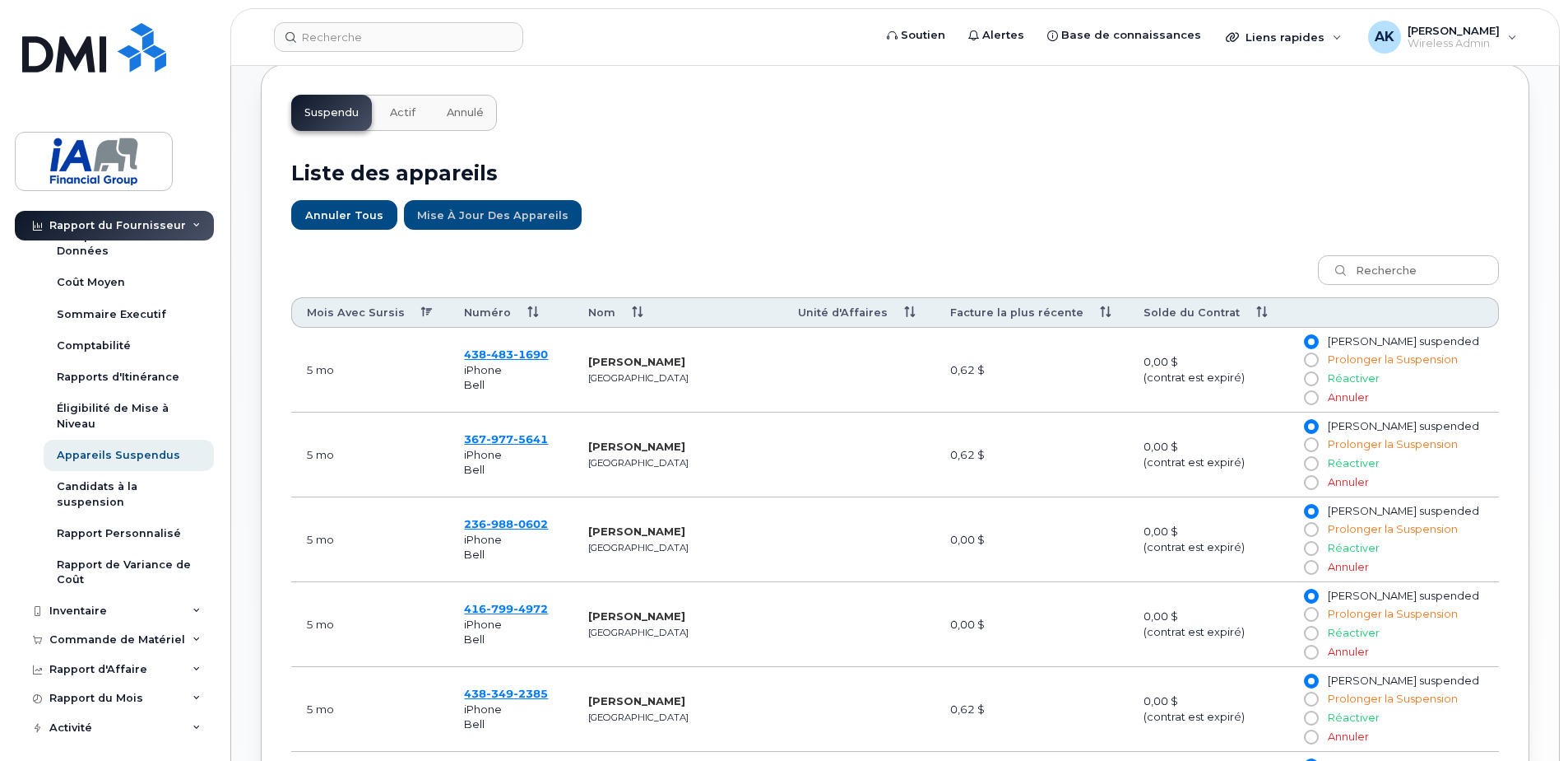
click at [1373, 536] on span "Prolonger la Suspension" at bounding box center [1393, 529] width 130 height 13
click at [1317, 536] on input "Prolonger la Suspension" at bounding box center [1310, 529] width 14 height 14
radio input "true"
click at [1317, 536] on input "Prolonger la Suspension" at bounding box center [1310, 529] width 14 height 14
click at [1317, 518] on input "Laisser suspended" at bounding box center [1310, 511] width 14 height 14
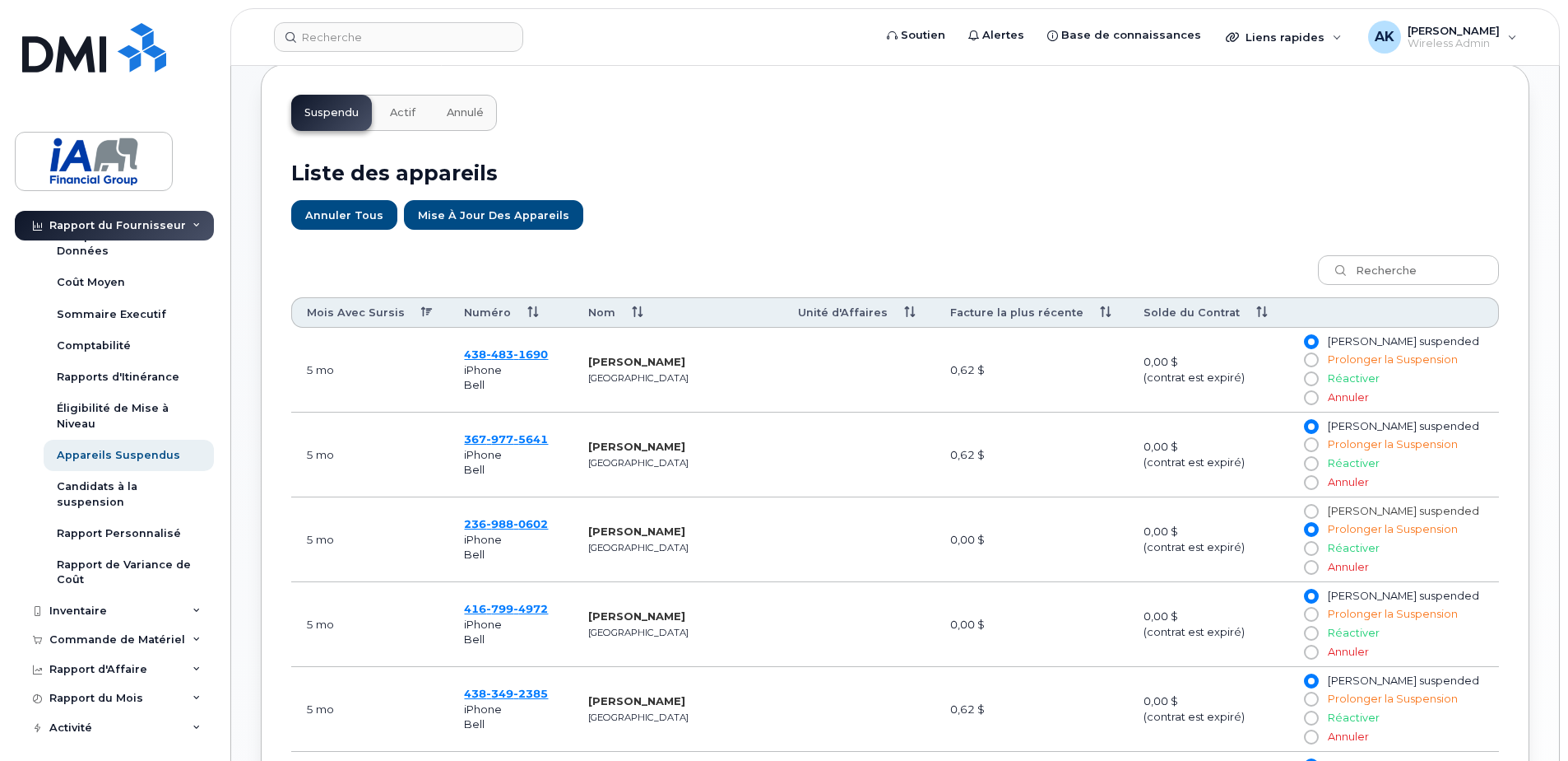
radio input "true"
click at [101, 316] on div "Sommaire Executif" at bounding box center [111, 315] width 109 height 14
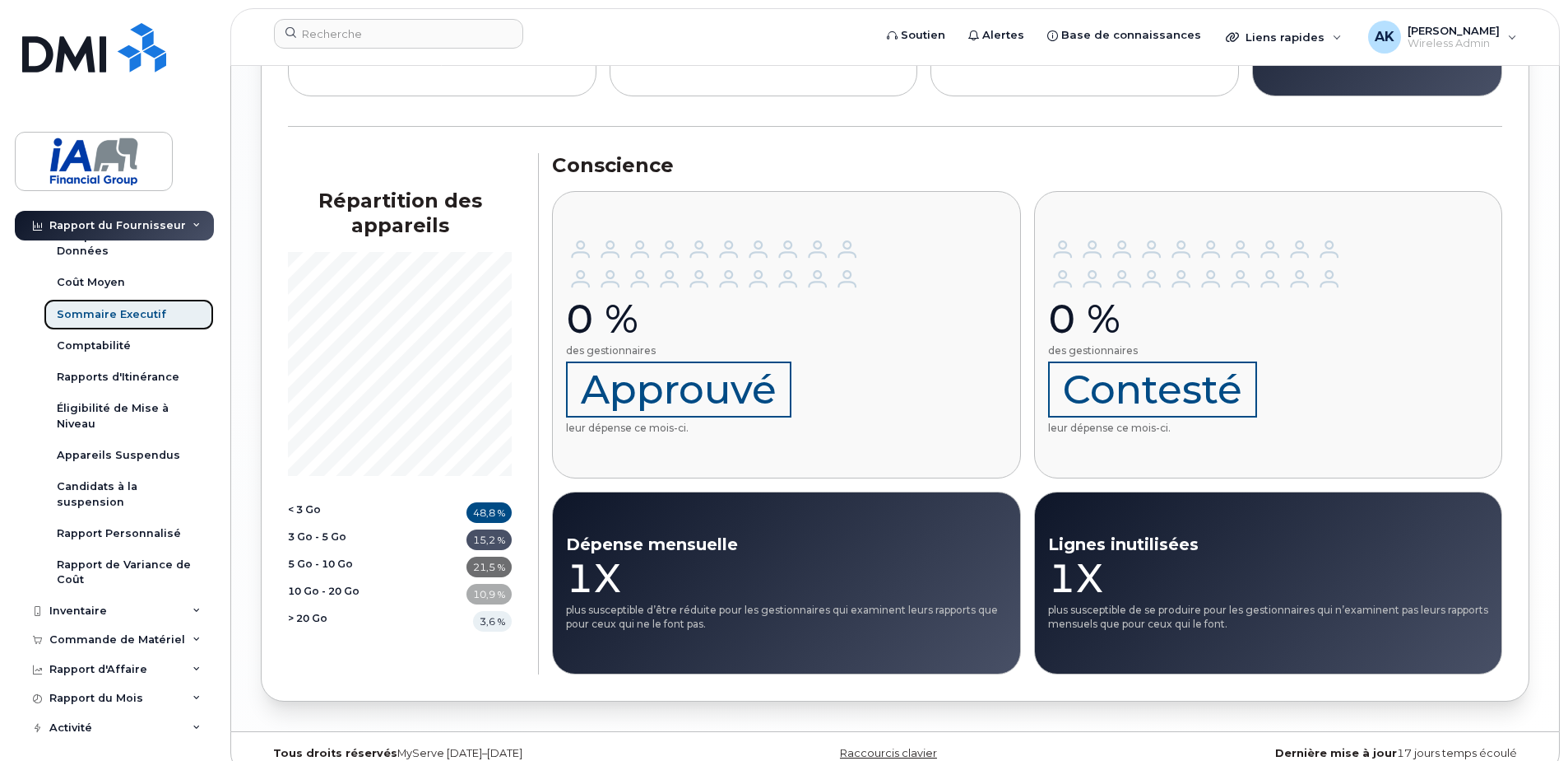
scroll to position [1970, 0]
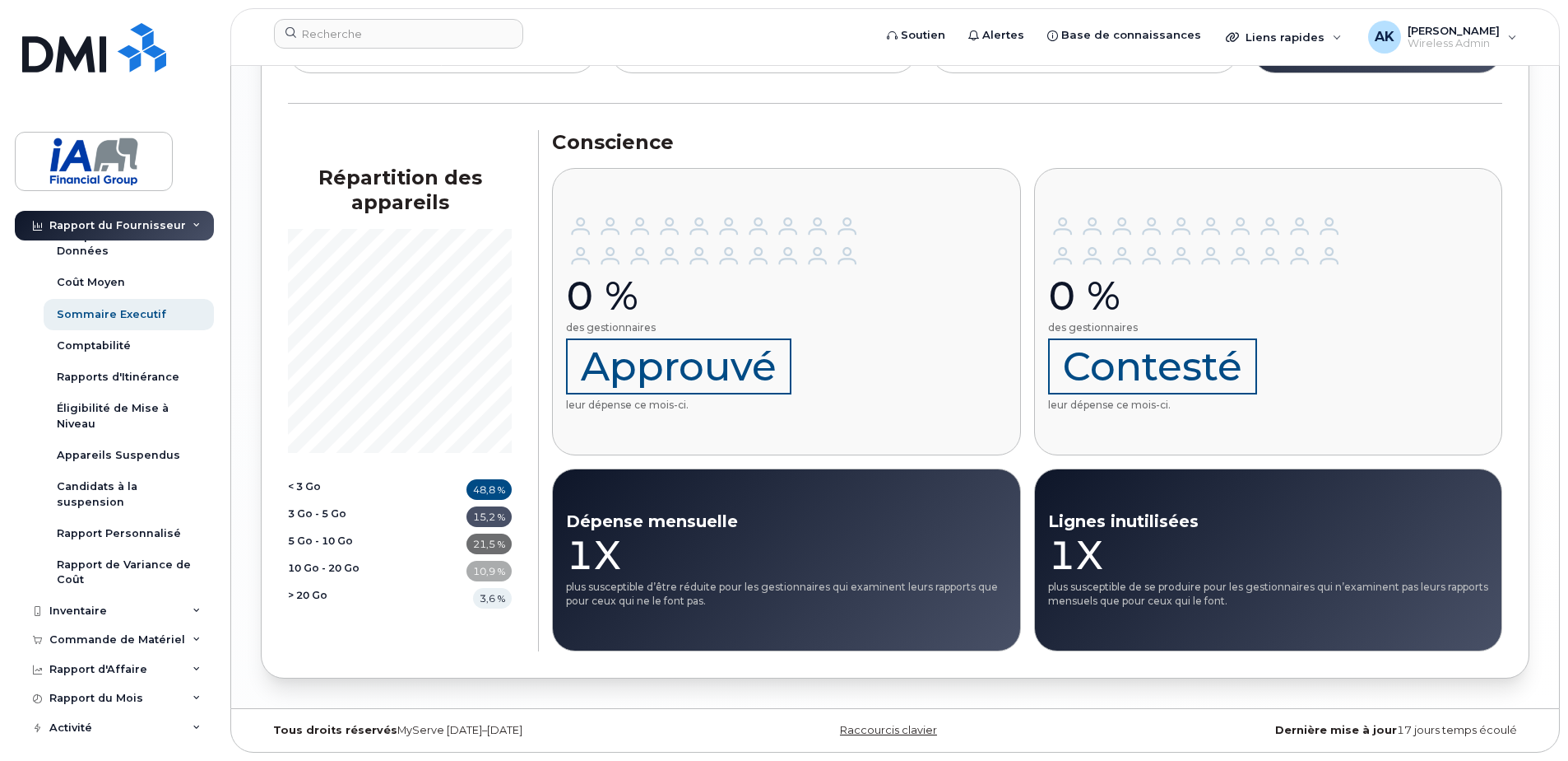
click at [641, 378] on span "Approuvé" at bounding box center [679, 366] width 225 height 56
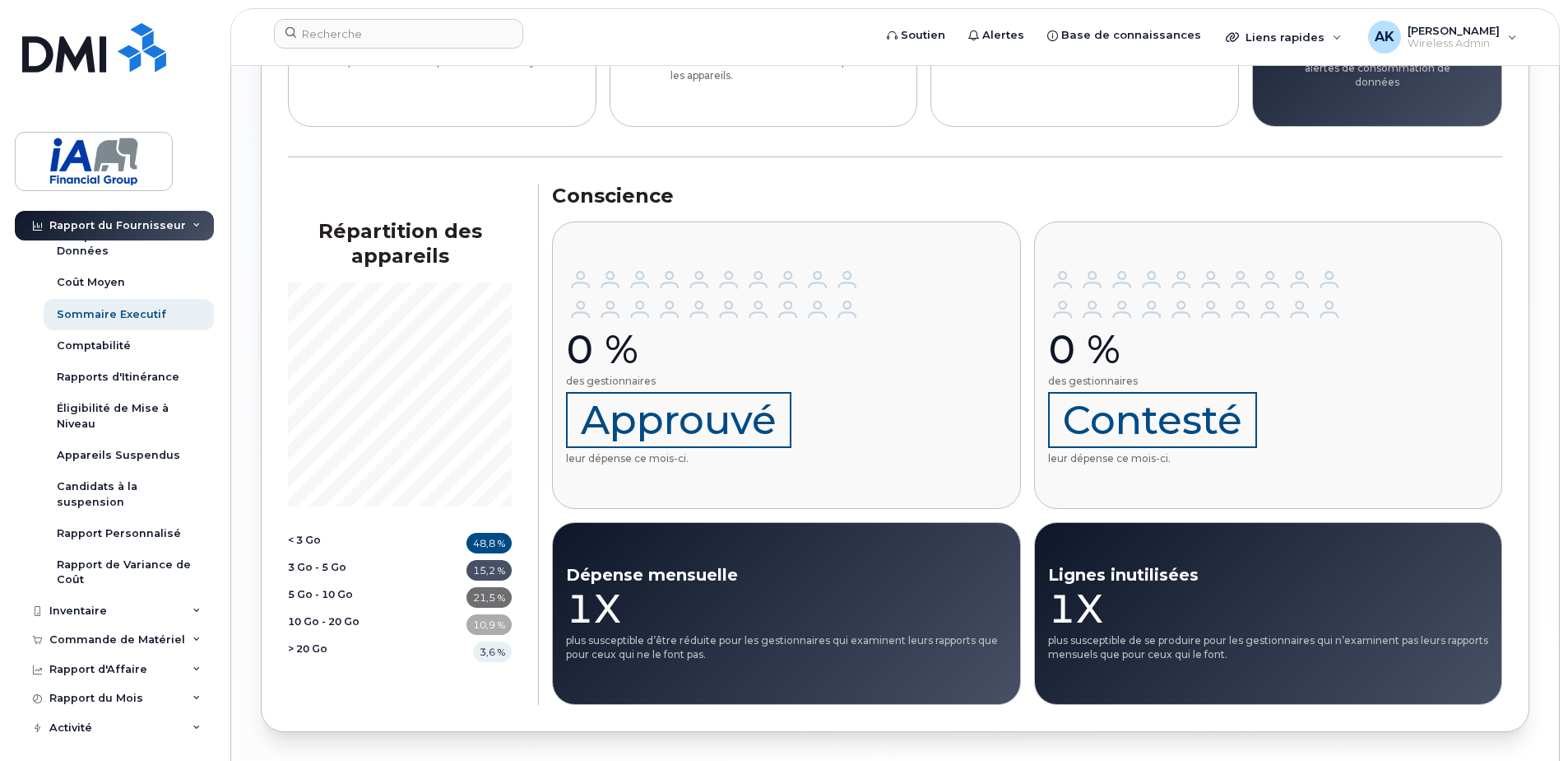
scroll to position [1888, 0]
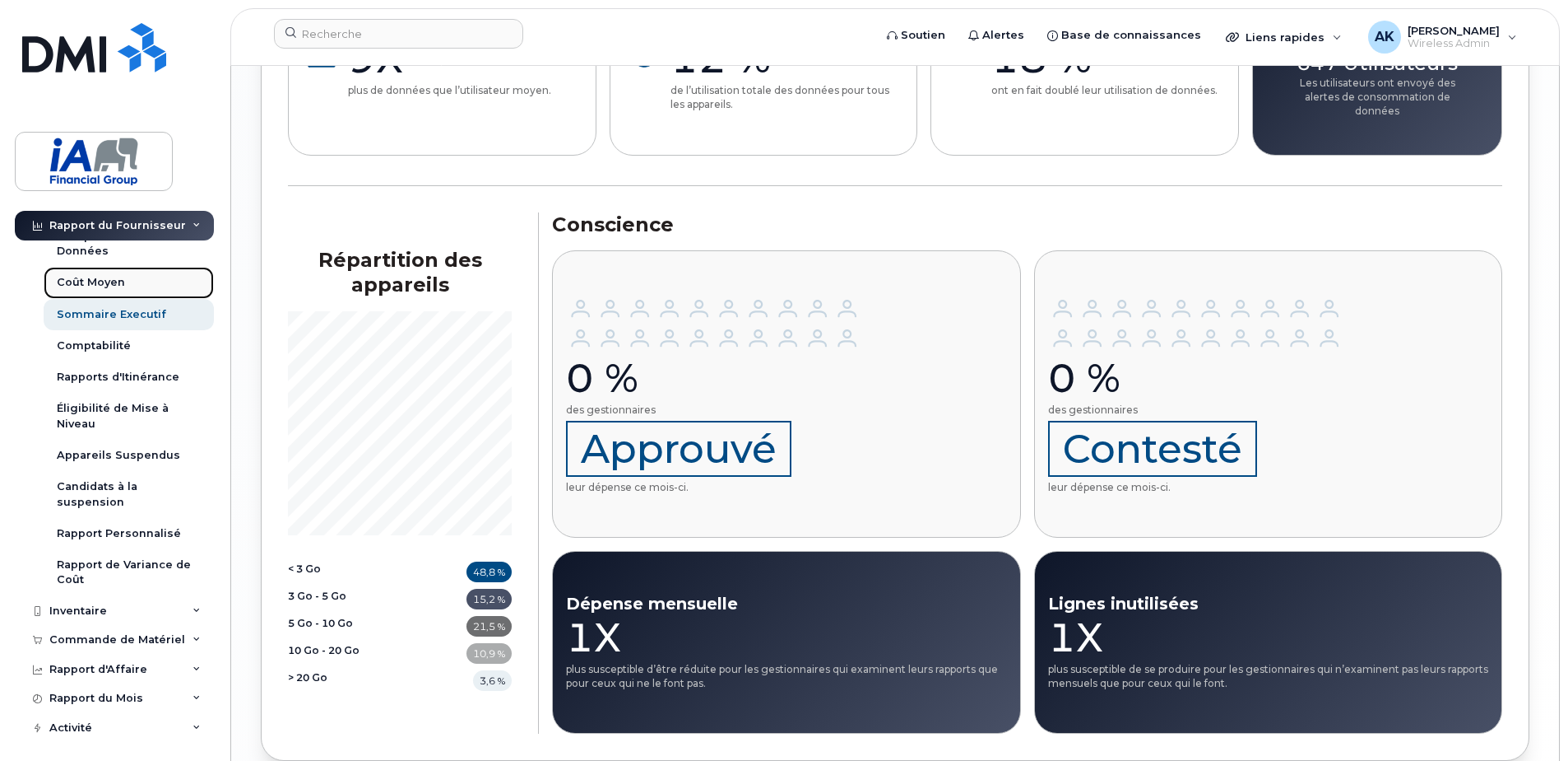
click at [112, 273] on link "Coût Moyen" at bounding box center [128, 282] width 170 height 32
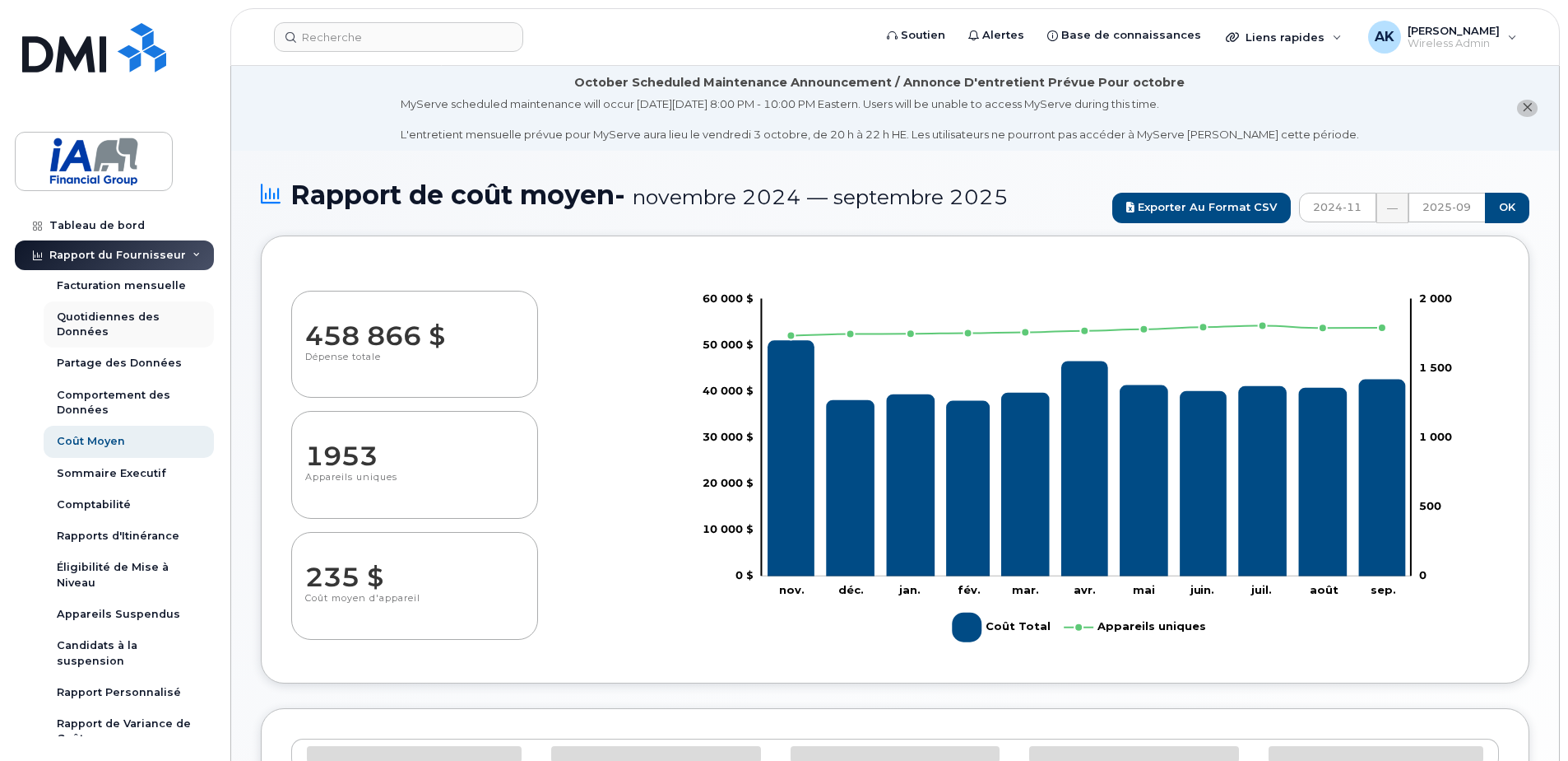
select select "100"
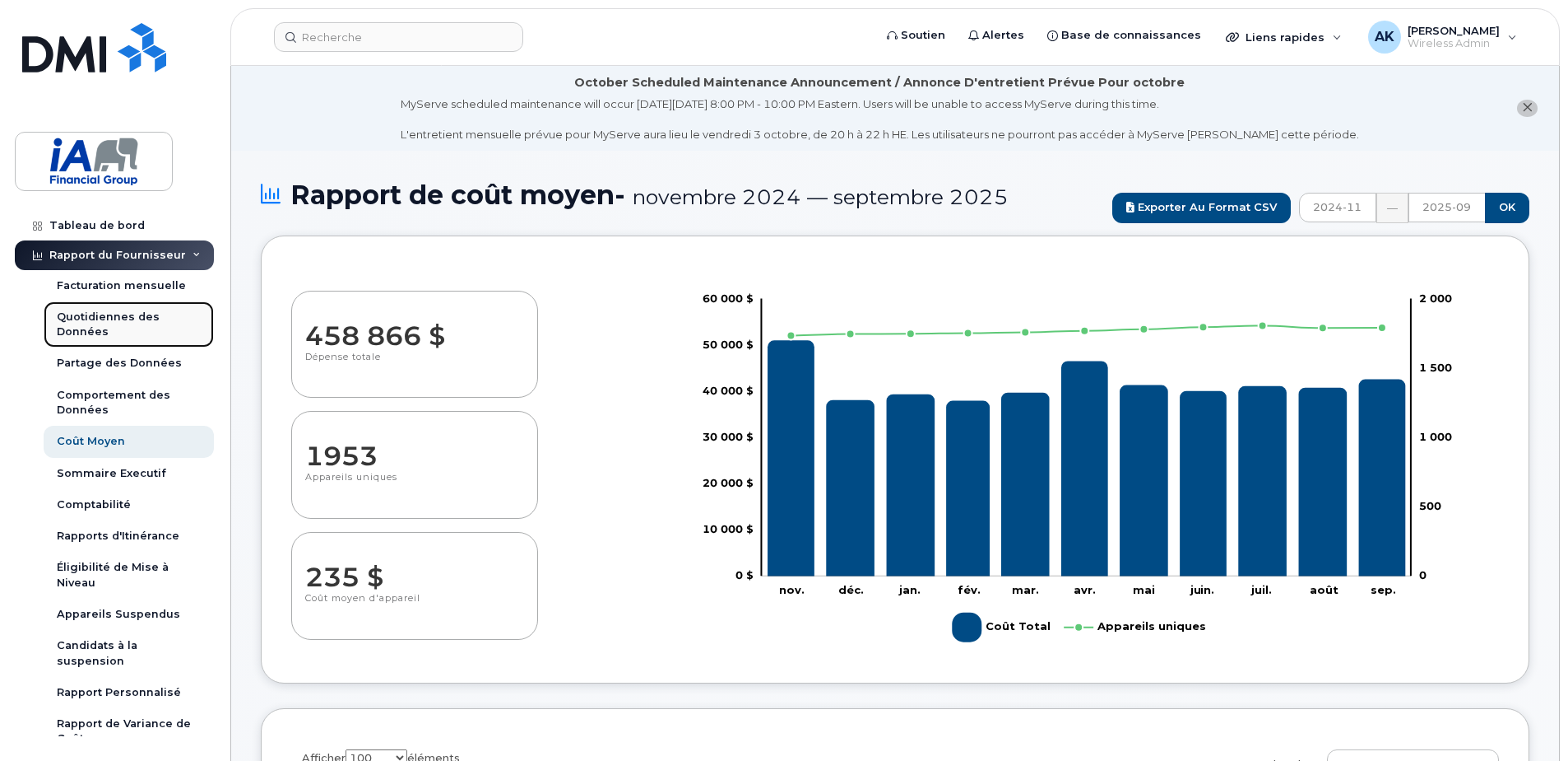
click at [132, 307] on link "Quotidiennes des Données" at bounding box center [128, 325] width 170 height 47
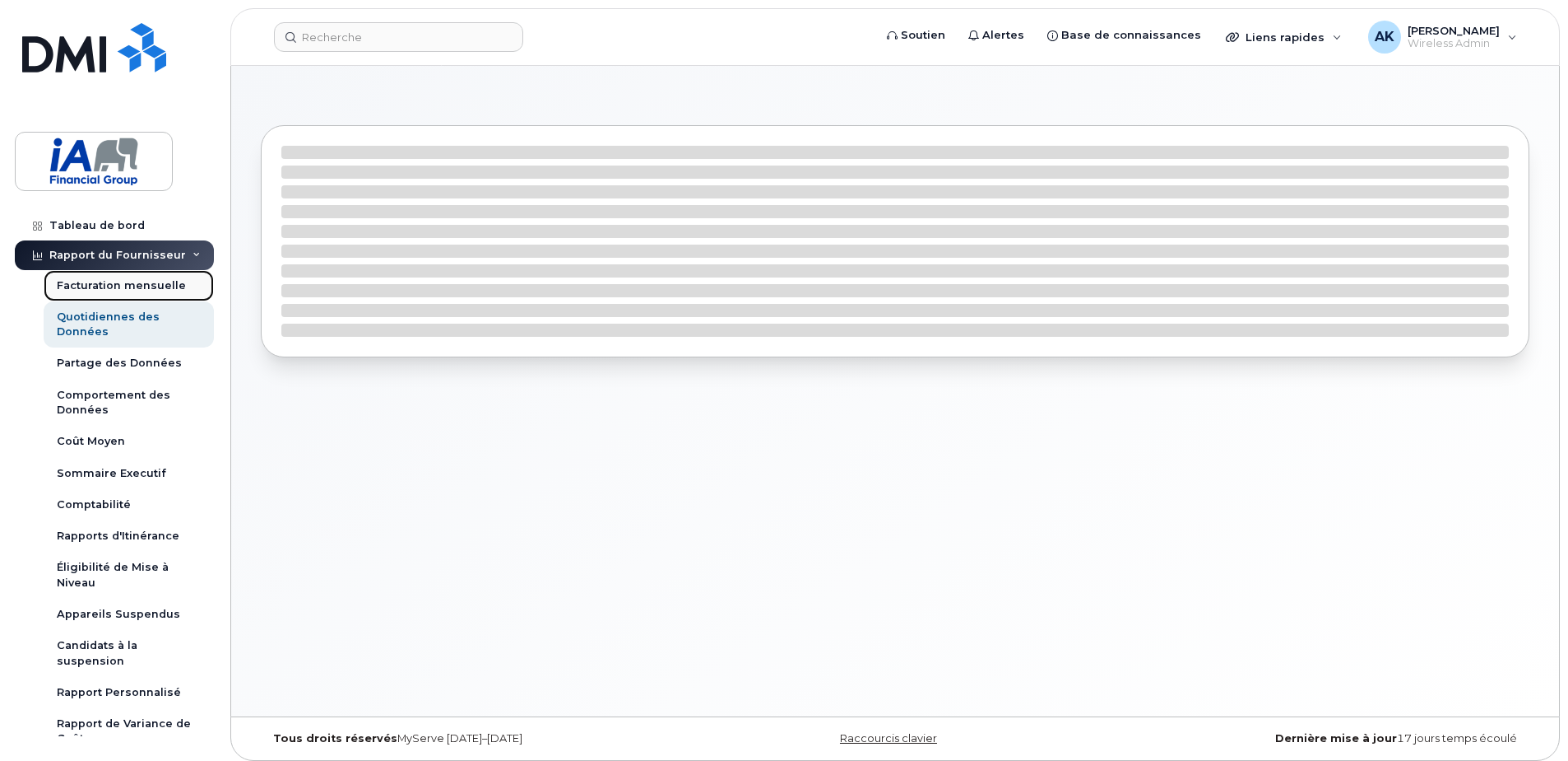
click at [137, 279] on div "Facturation mensuelle" at bounding box center [121, 286] width 129 height 14
click at [132, 279] on div "Facturation mensuelle" at bounding box center [121, 286] width 129 height 14
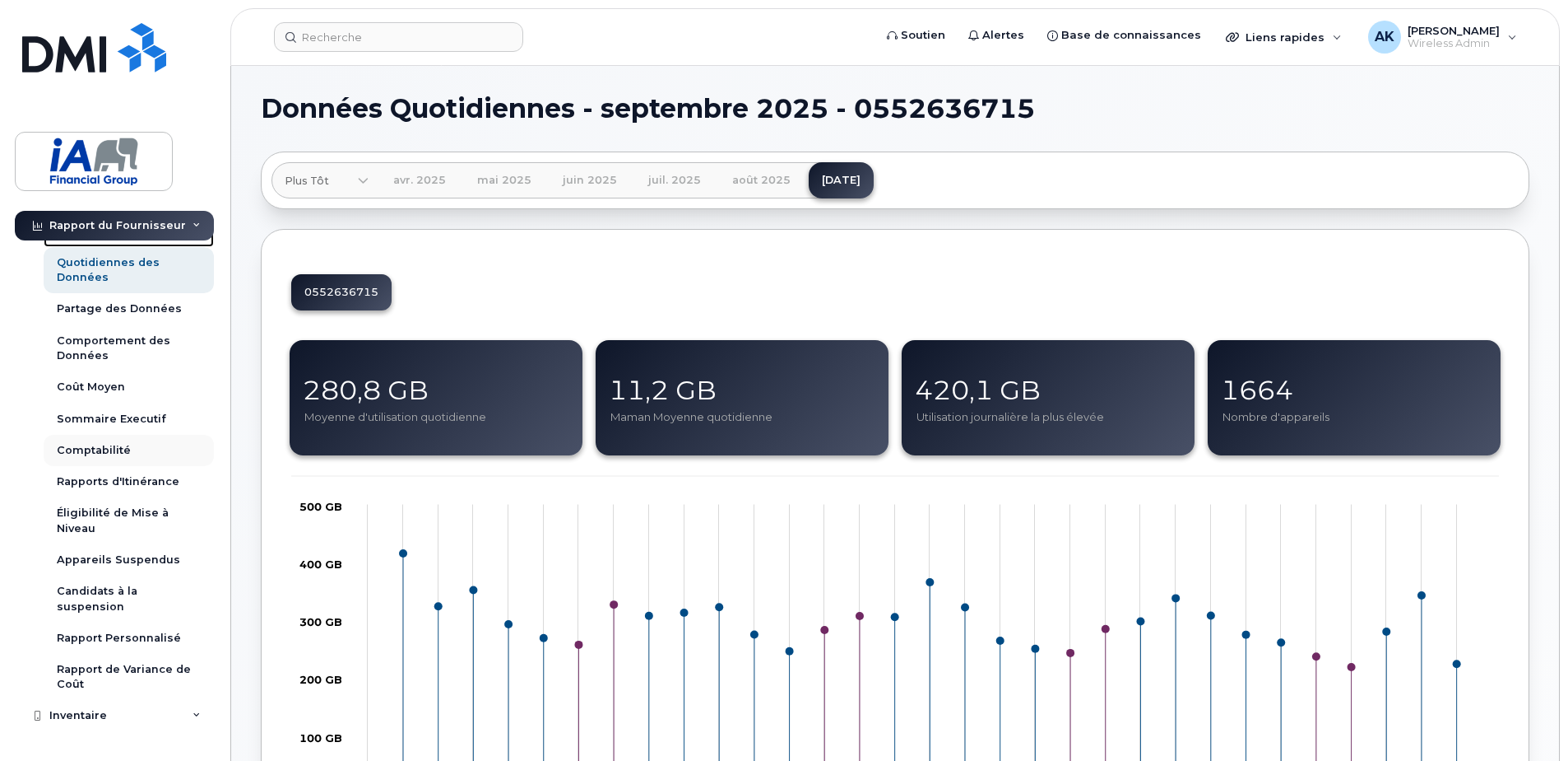
scroll to position [165, 0]
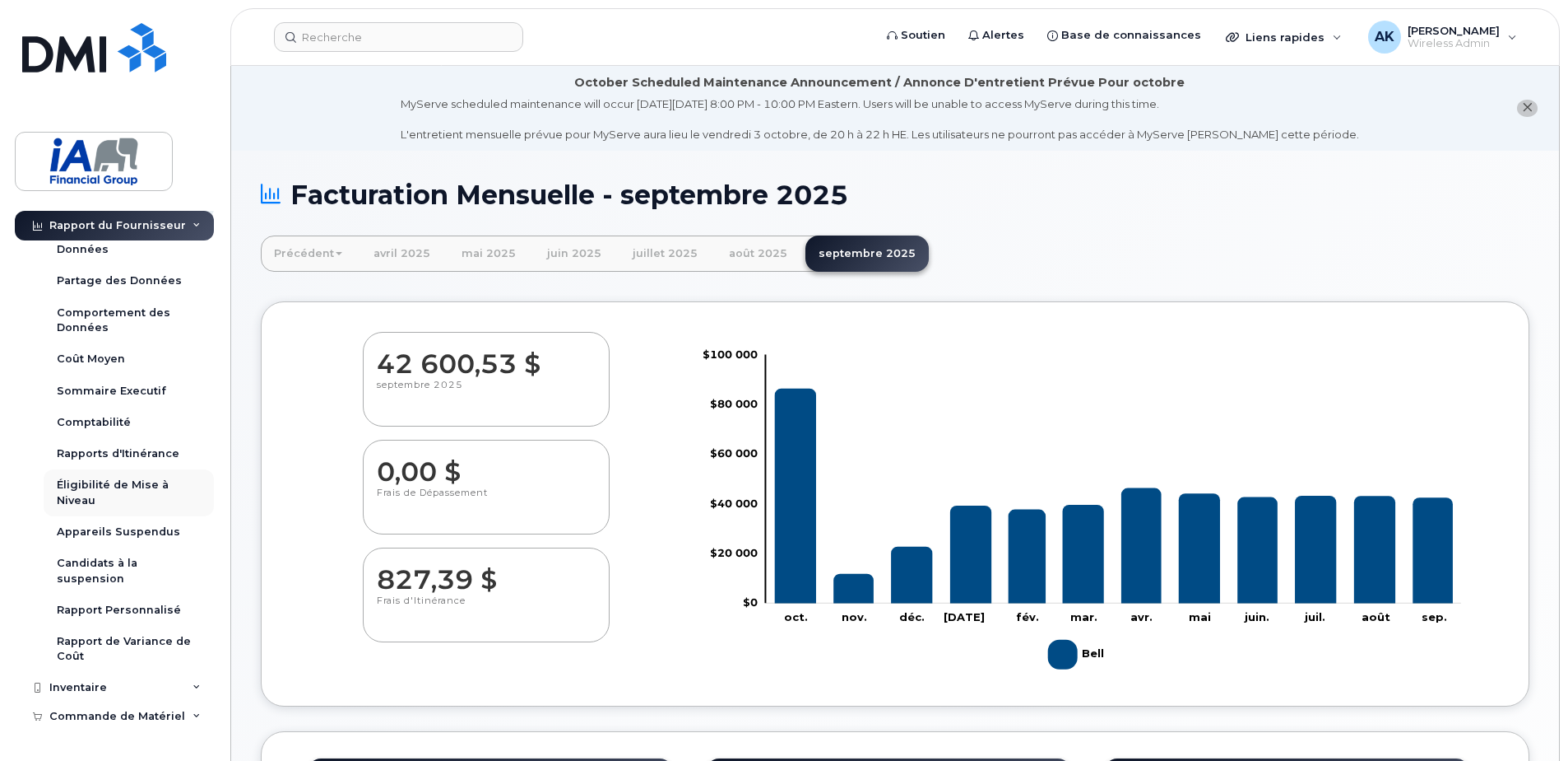
scroll to position [165, 0]
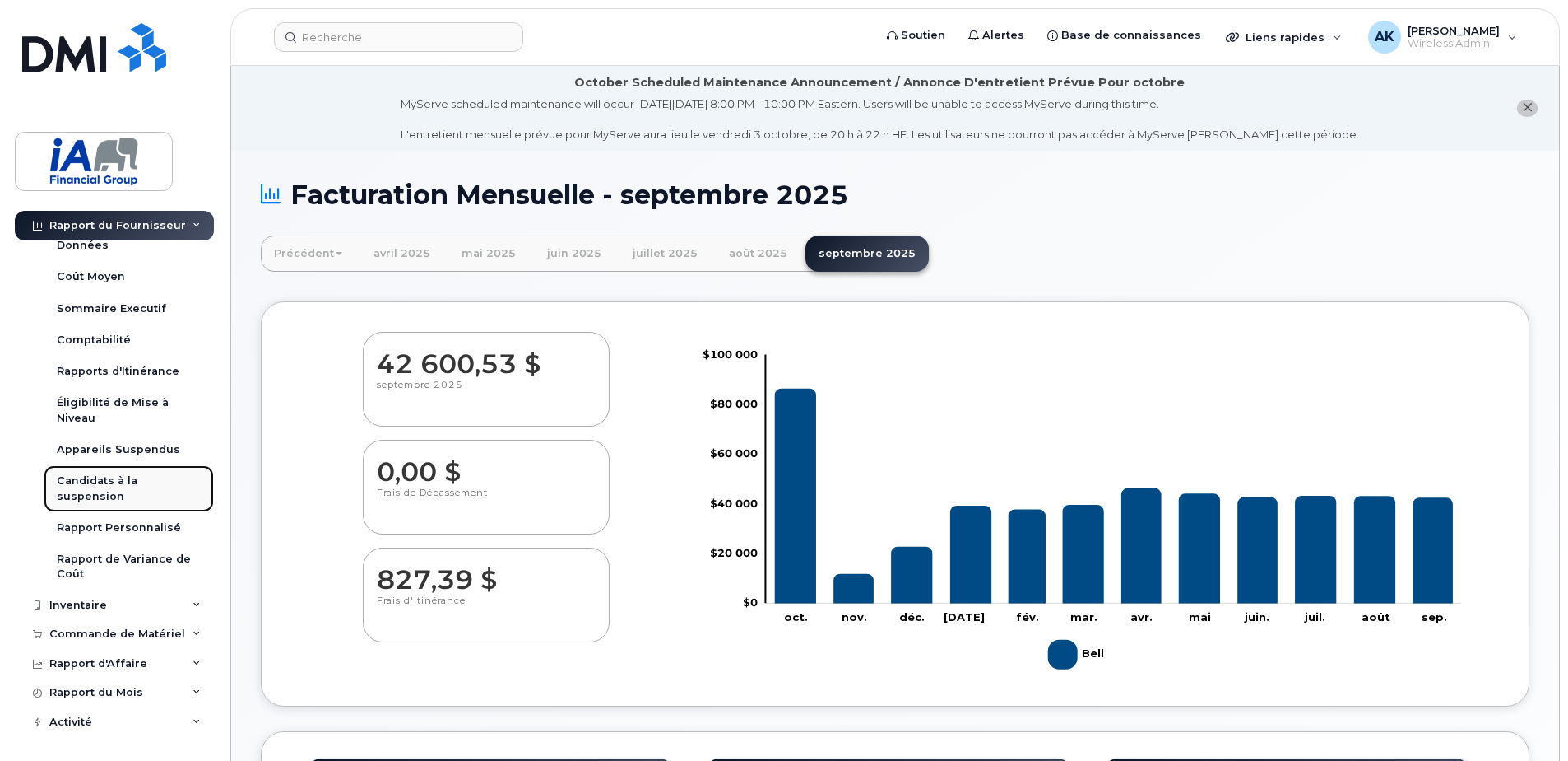
click at [136, 500] on div "Candidats à la suspension" at bounding box center [129, 489] width 144 height 31
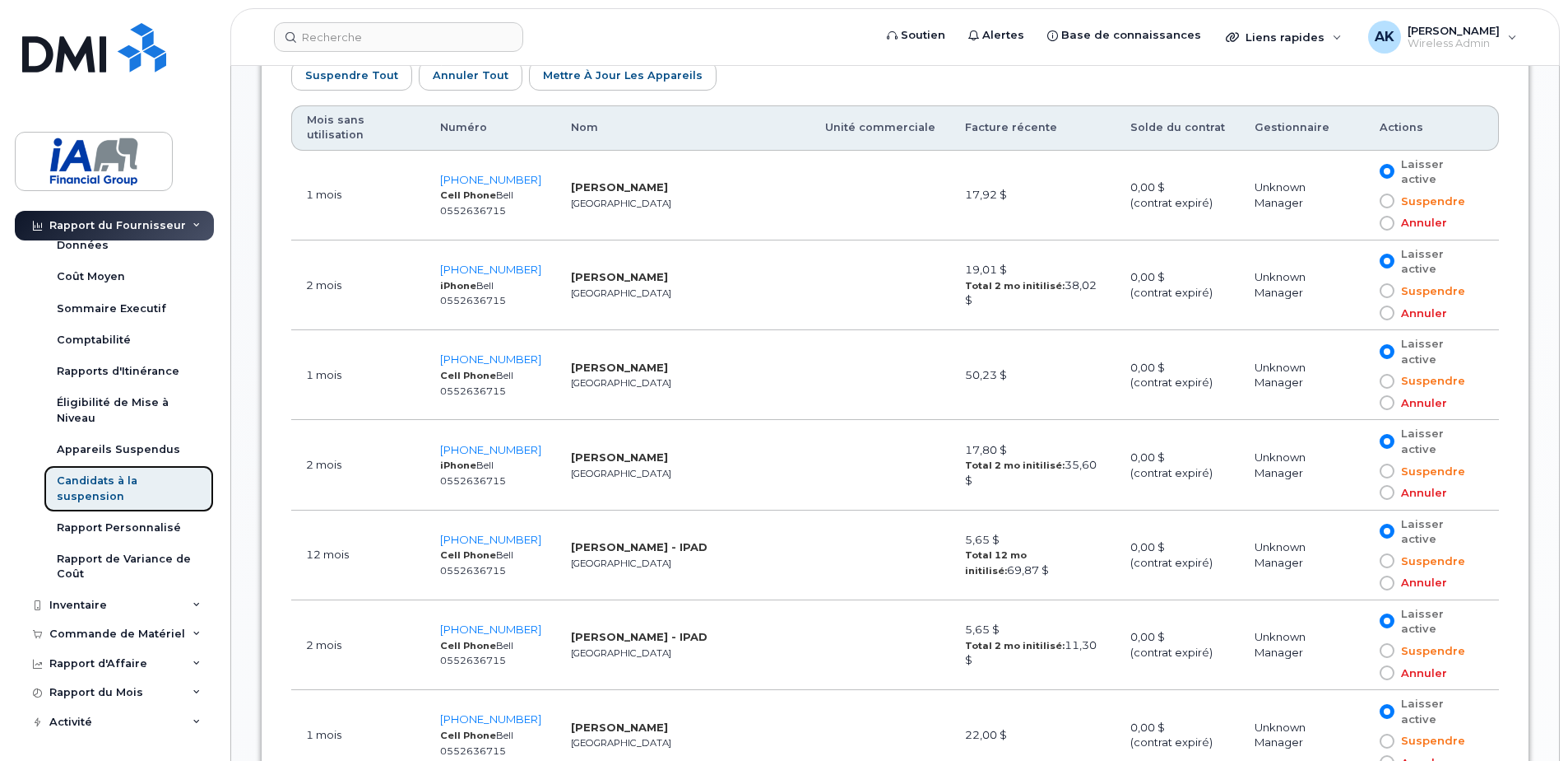
scroll to position [823, 0]
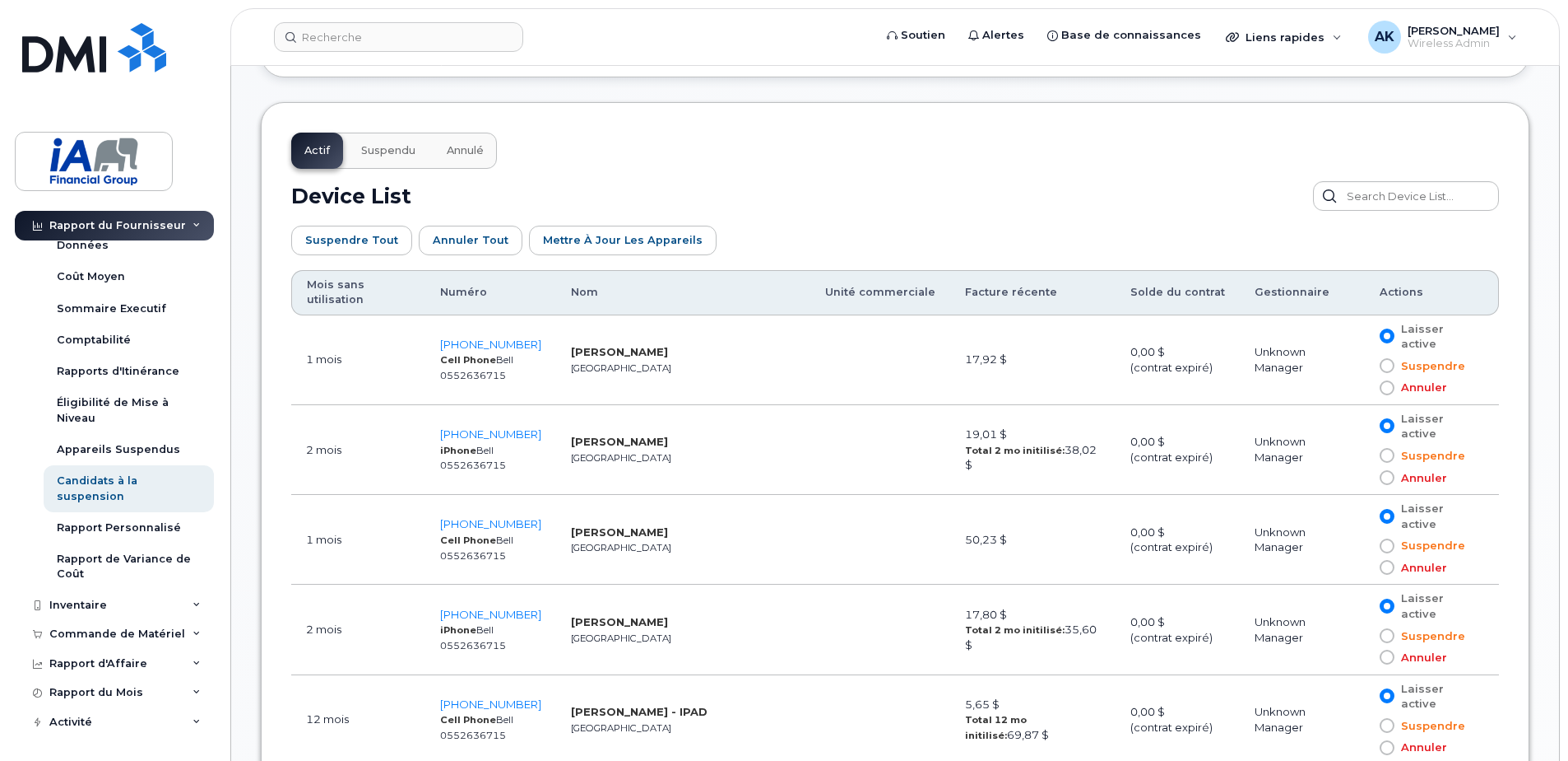
click at [358, 316] on td "1 mois" at bounding box center [358, 361] width 134 height 90
click at [361, 281] on th "Mois sans utilisation" at bounding box center [358, 292] width 134 height 45
click at [333, 282] on th "Mois sans utilisation" at bounding box center [358, 292] width 134 height 45
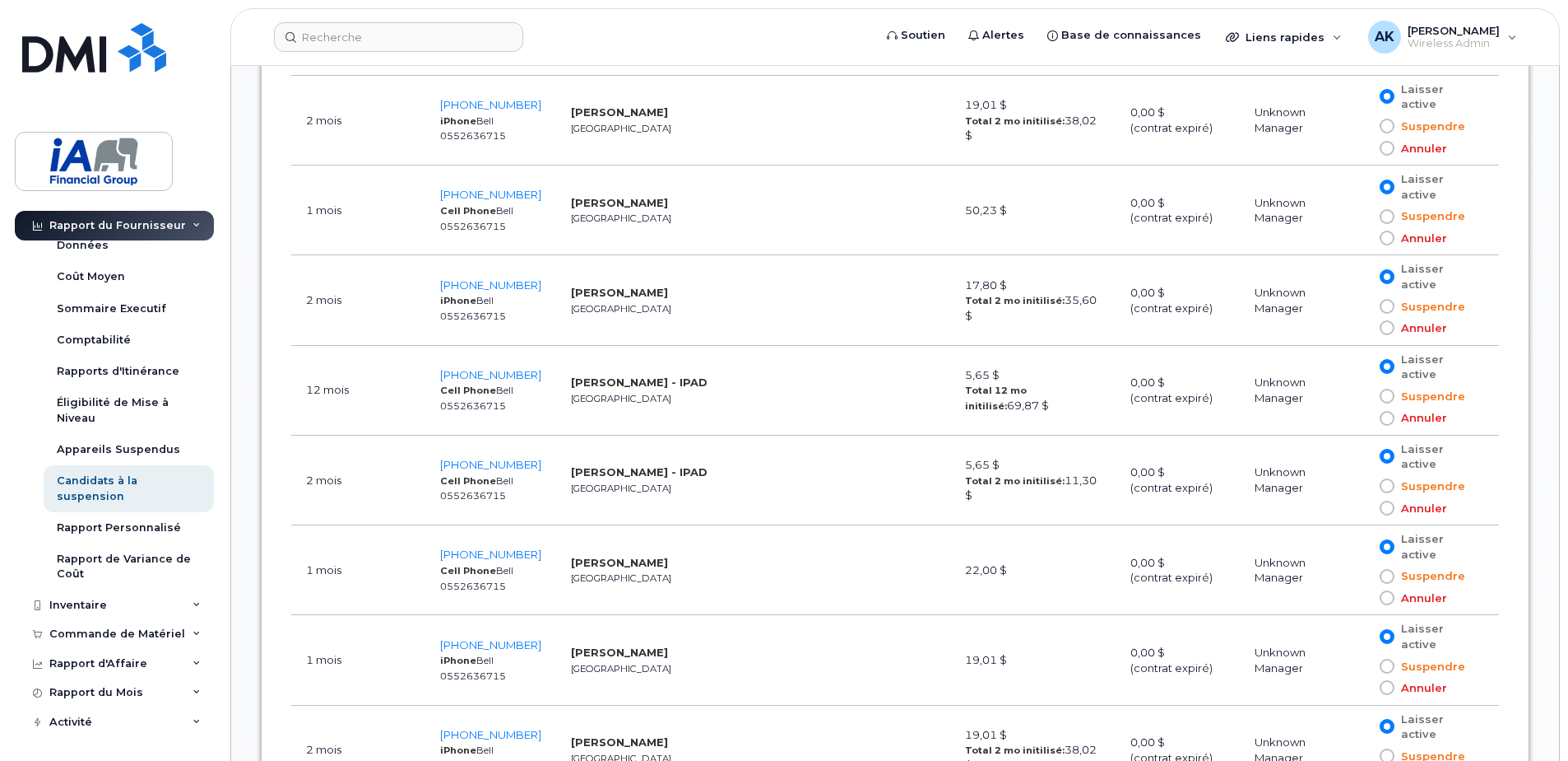
scroll to position [1201, 0]
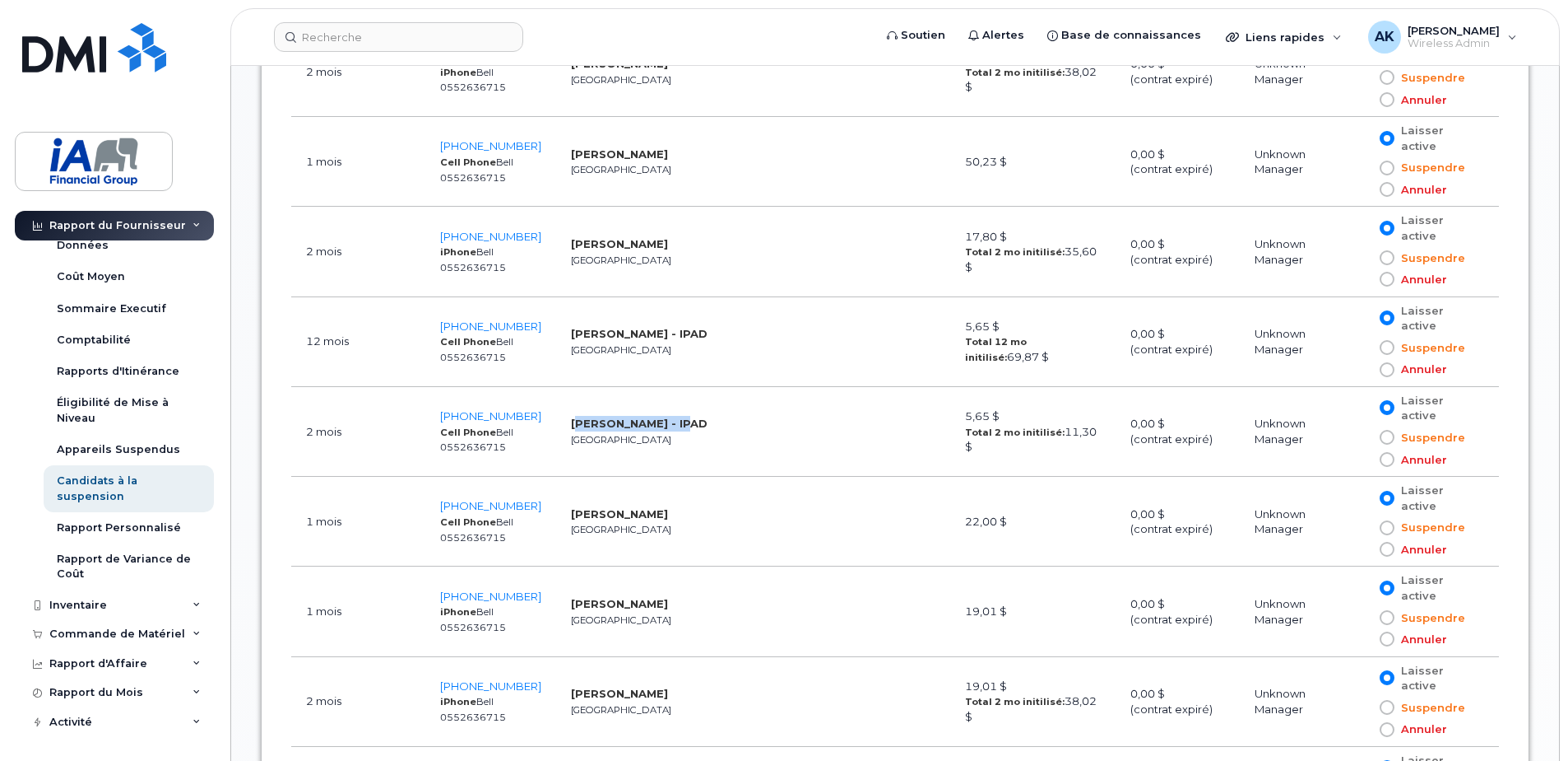
drag, startPoint x: 573, startPoint y: 375, endPoint x: 701, endPoint y: 374, distance: 128.0
click at [701, 387] on td "Imran Malik - IPAD Toronto" at bounding box center [683, 432] width 254 height 90
drag, startPoint x: 701, startPoint y: 374, endPoint x: 700, endPoint y: 423, distance: 49.0
click at [700, 423] on td "Imran Malik - IPAD Toronto" at bounding box center [683, 432] width 254 height 90
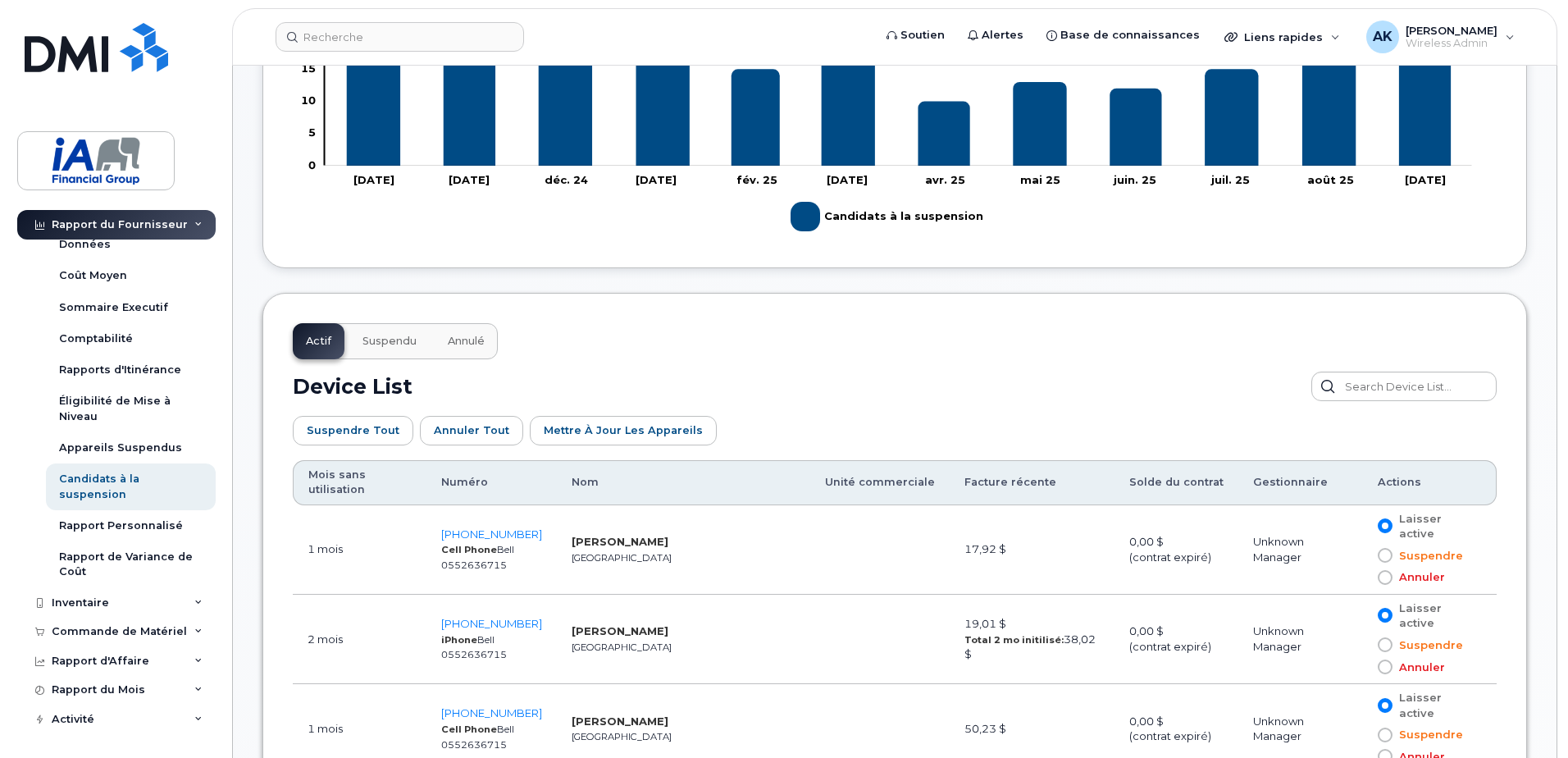
scroll to position [541, 0]
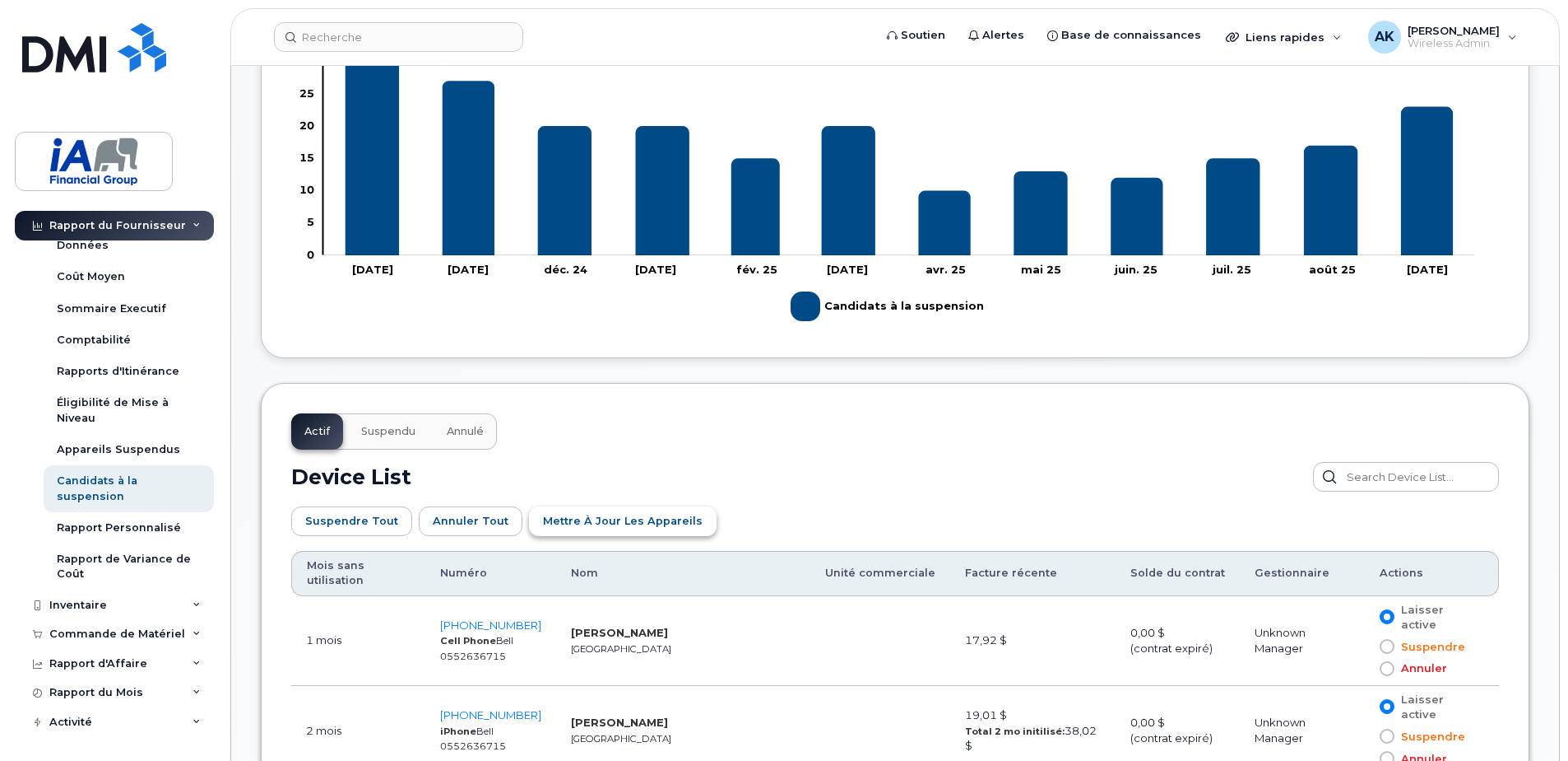
click at [653, 521] on span "Mettre à jour les appareils" at bounding box center [623, 520] width 160 height 15
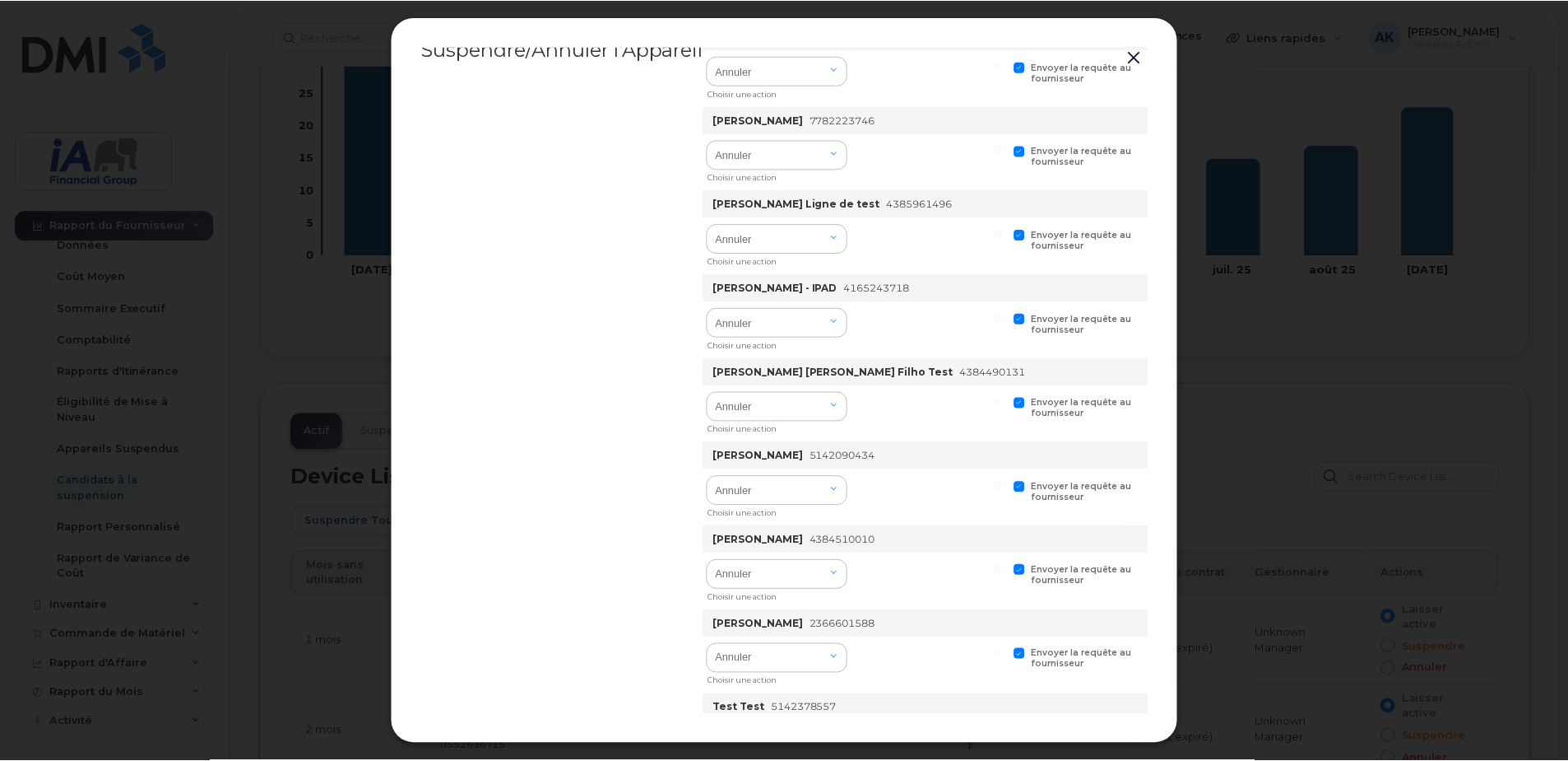
scroll to position [538, 0]
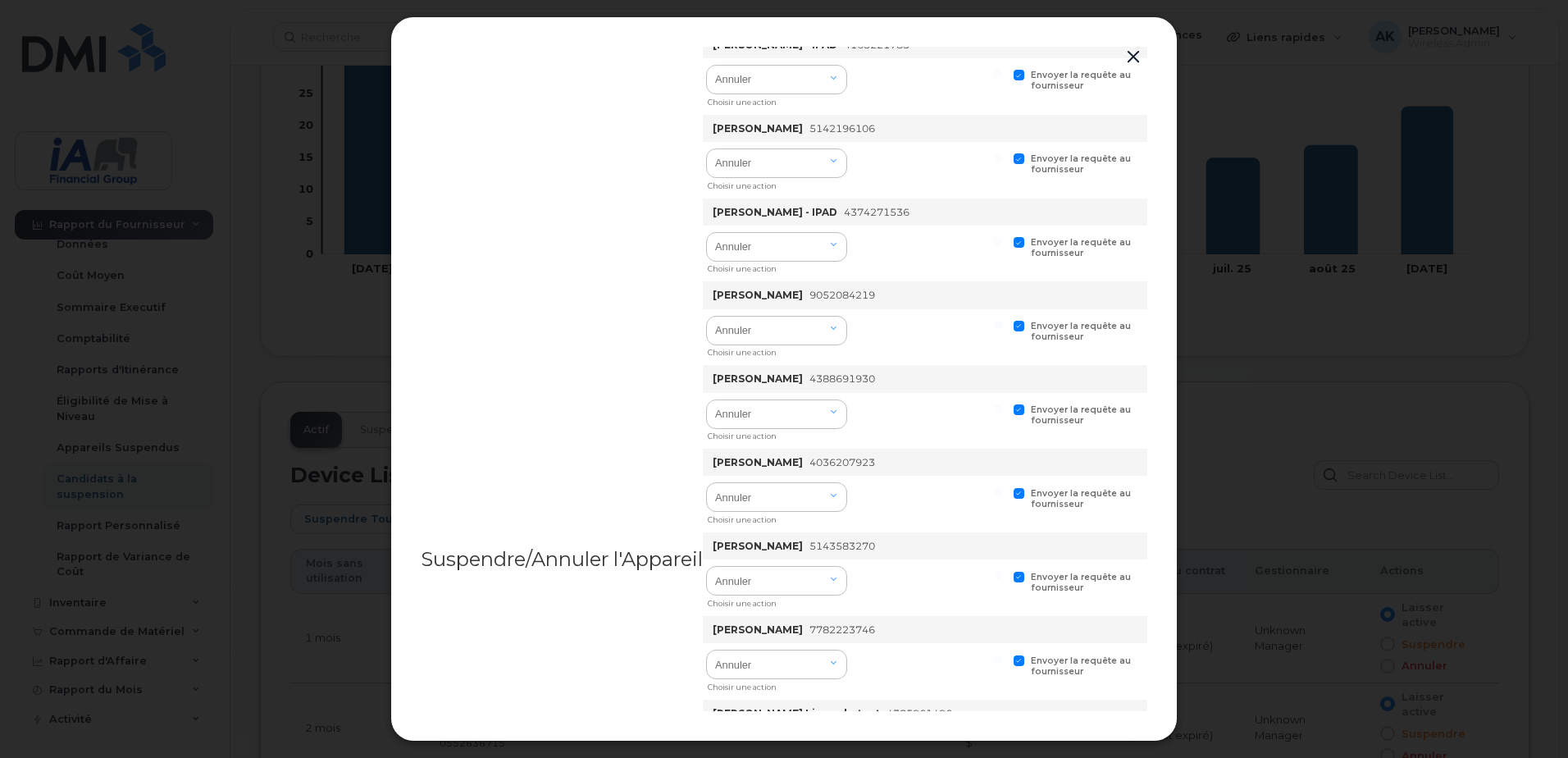
click at [1129, 61] on button "button" at bounding box center [1132, 57] width 24 height 23
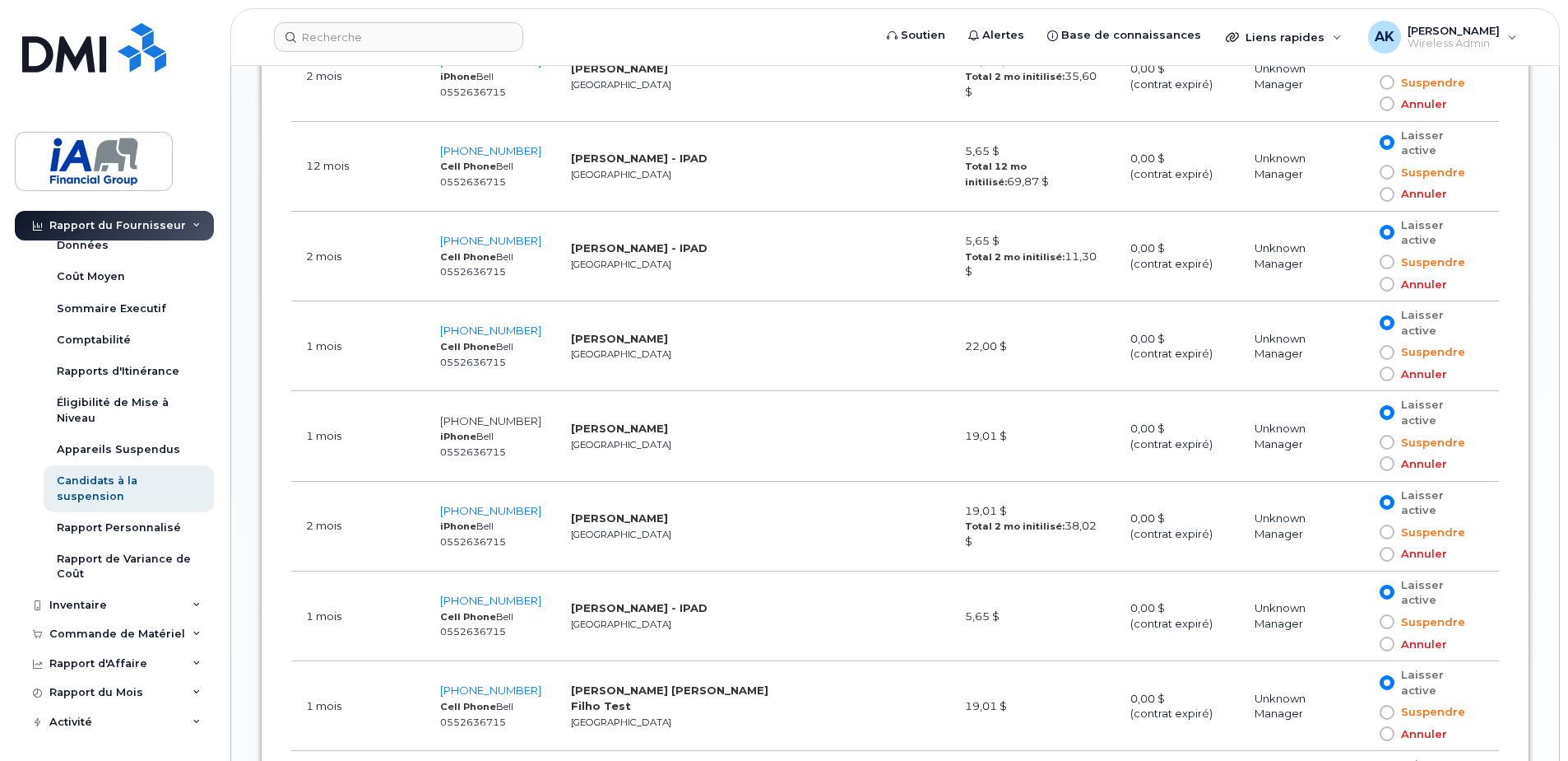
scroll to position [1399, 0]
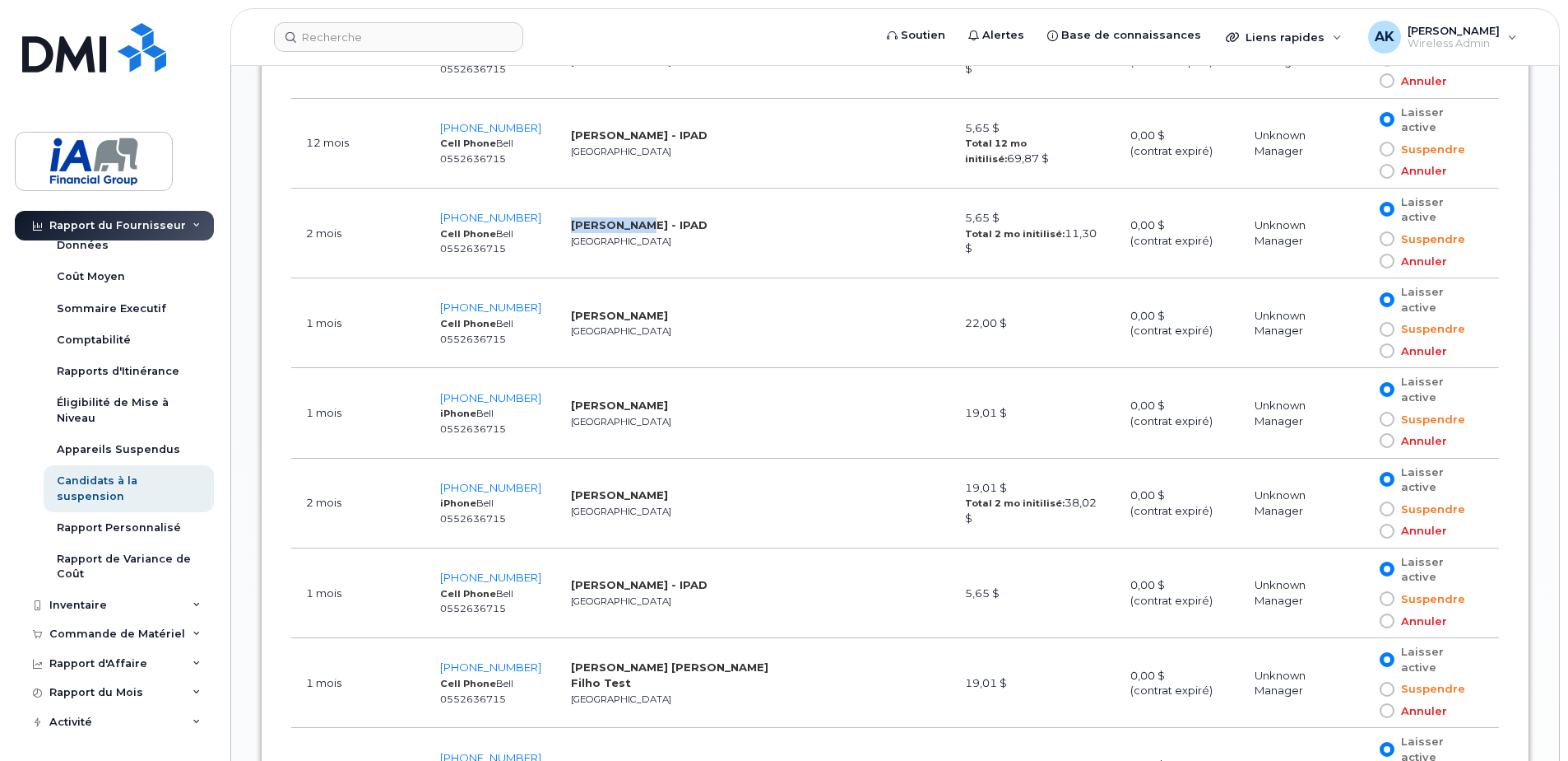
drag, startPoint x: 570, startPoint y: 175, endPoint x: 637, endPoint y: 185, distance: 67.7
click at [637, 218] on strong "Imran Malik - IPAD" at bounding box center [640, 225] width 137 height 14
copy strong "[PERSON_NAME]"
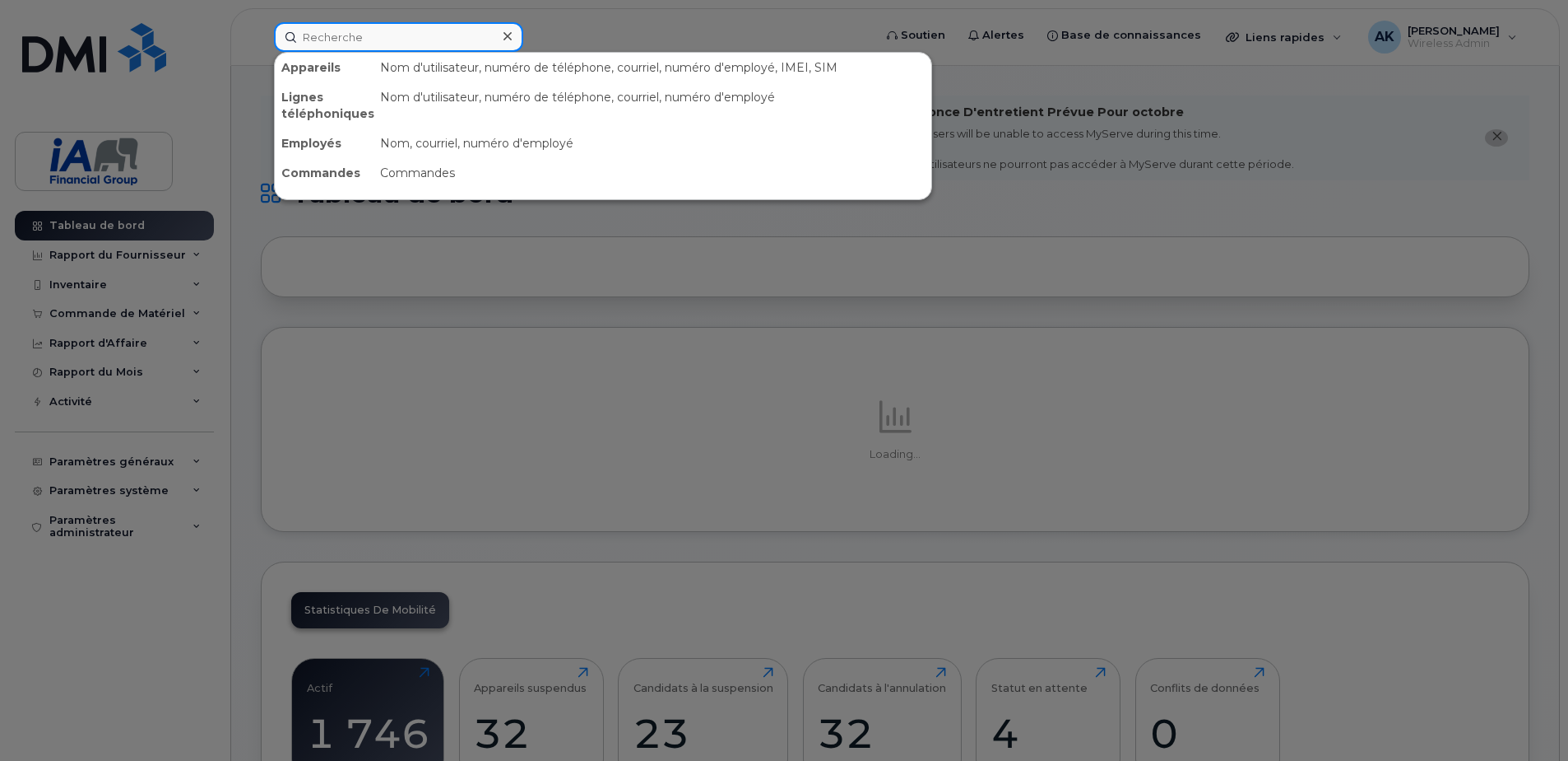
click at [349, 47] on input at bounding box center [398, 37] width 250 height 30
paste input "[PERSON_NAME]"
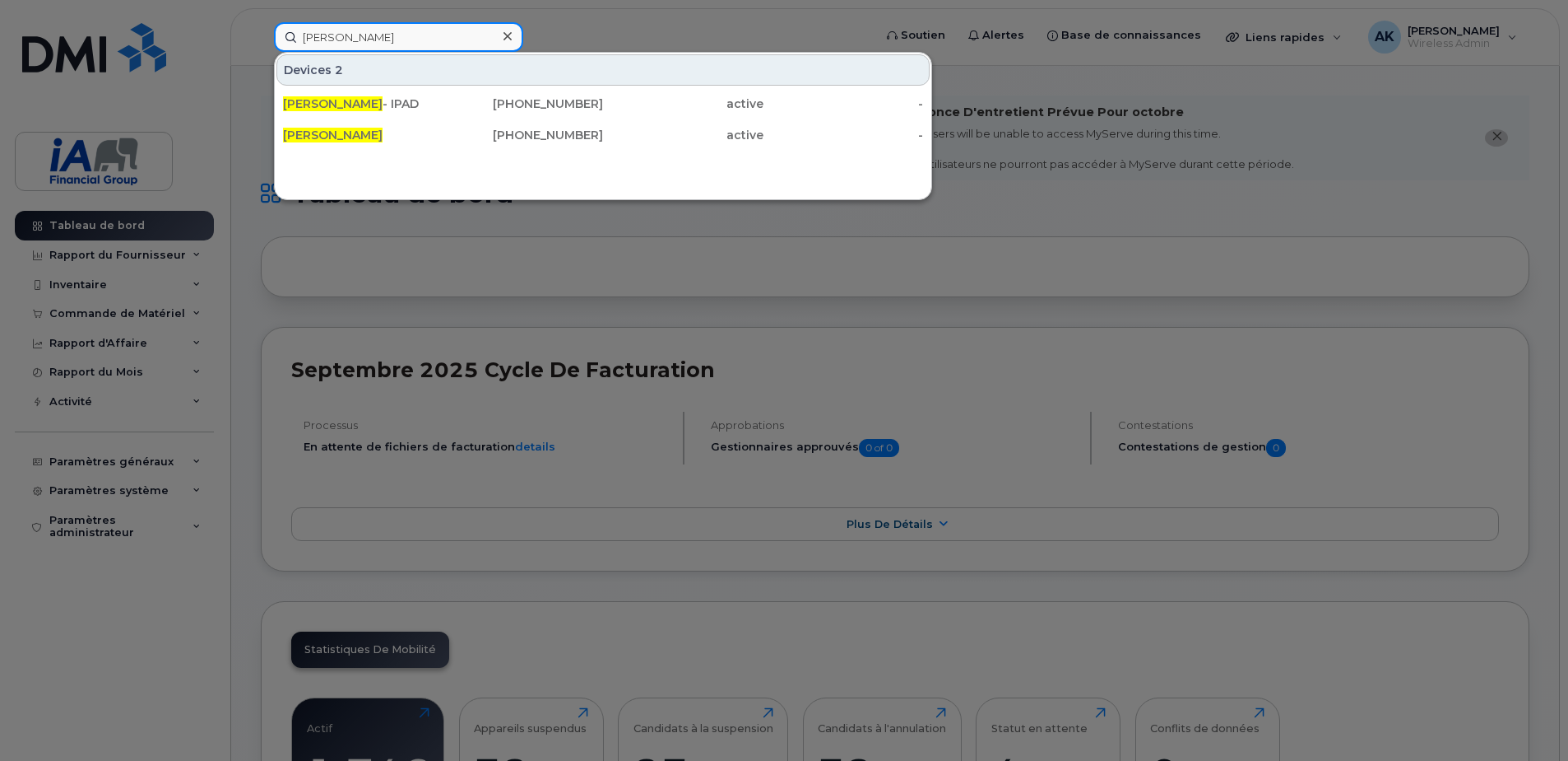
type input "[PERSON_NAME]"
click at [639, 25] on div at bounding box center [784, 380] width 1568 height 761
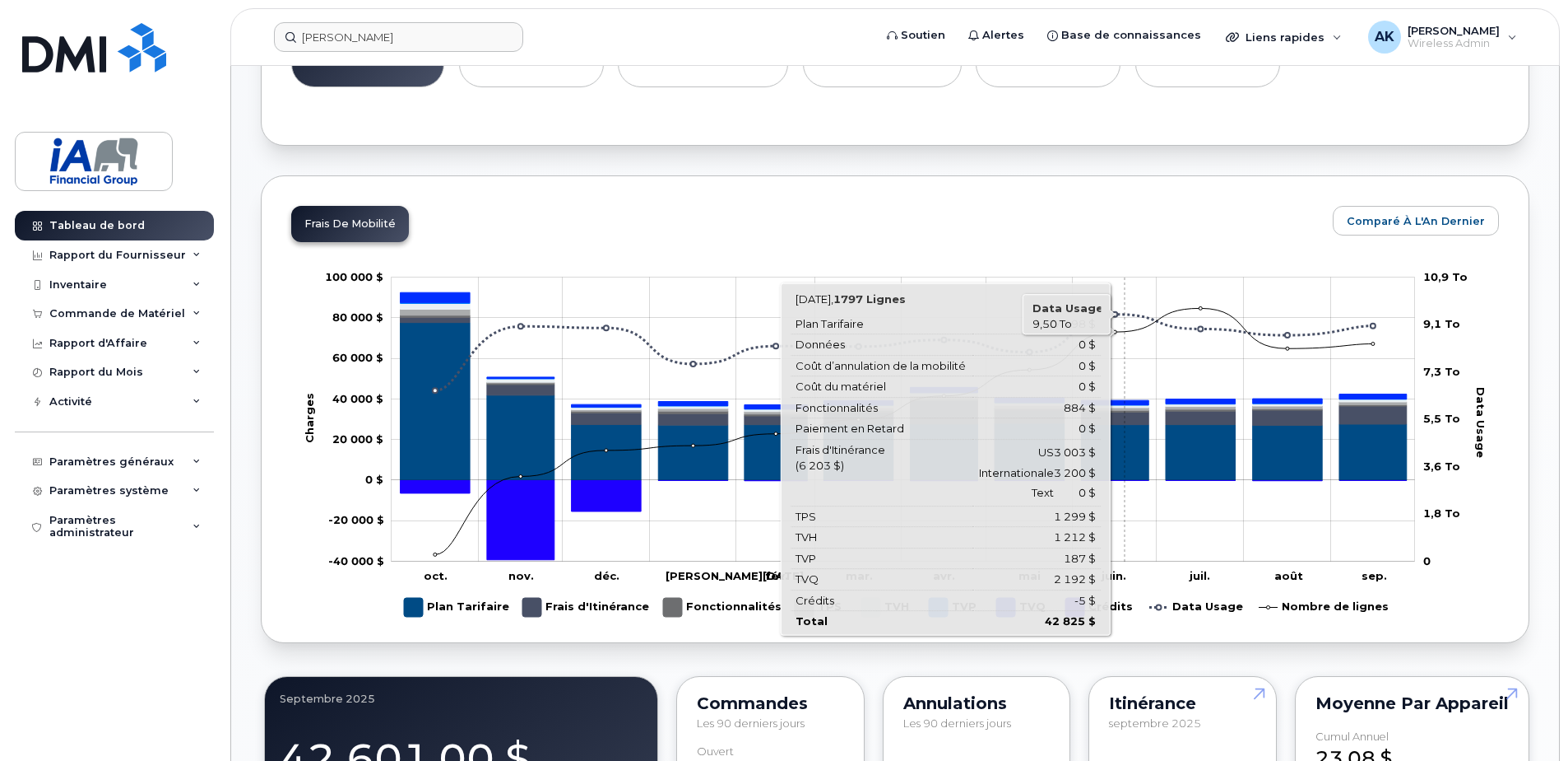
scroll to position [741, 0]
